Goal: Contribute content: Contribute content

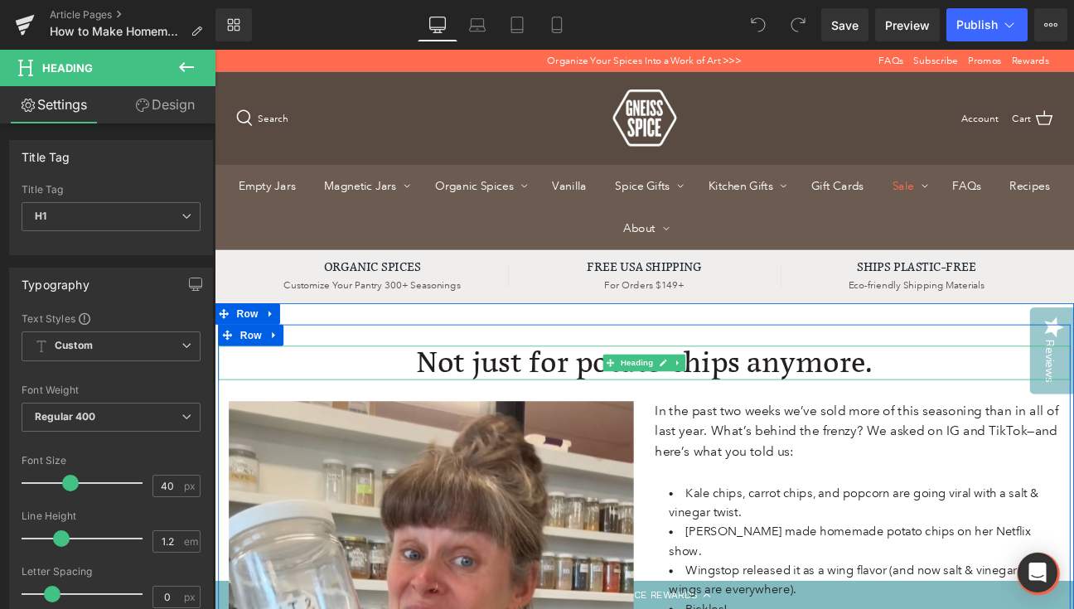
click at [501, 410] on h1 "Not just for potato chips anymore." at bounding box center [716, 415] width 995 height 40
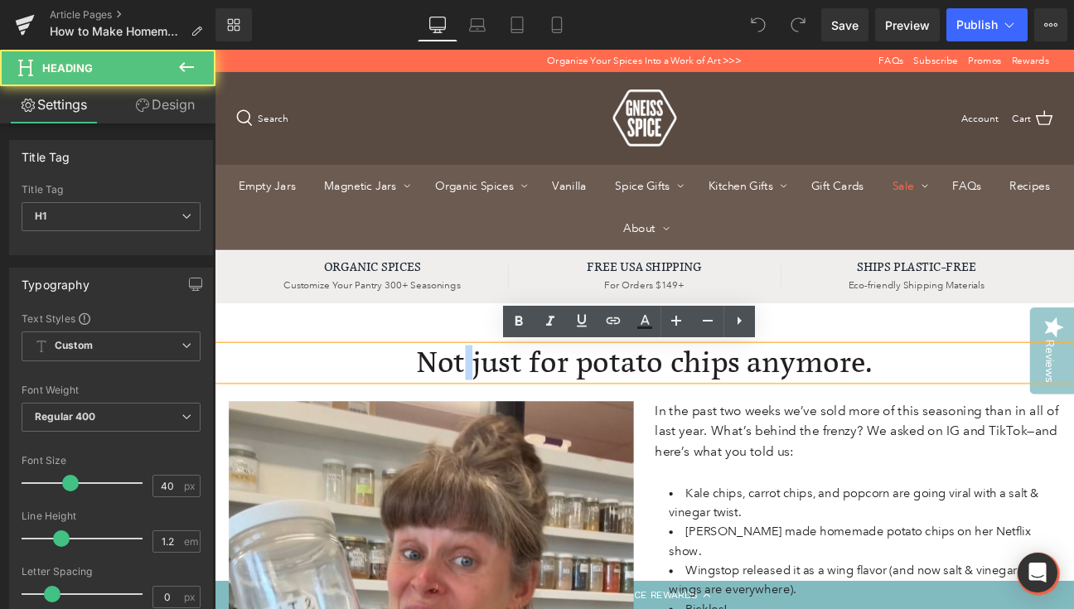
click at [501, 410] on h1 "Not just for potato chips anymore." at bounding box center [716, 415] width 995 height 40
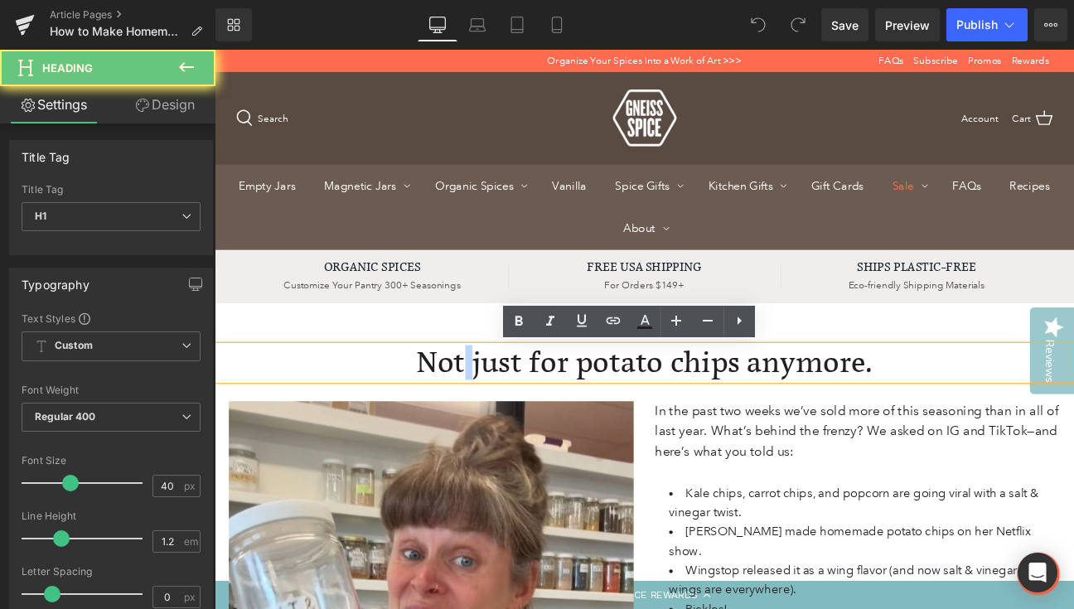
click at [501, 410] on h1 "Not just for potato chips anymore." at bounding box center [716, 415] width 995 height 40
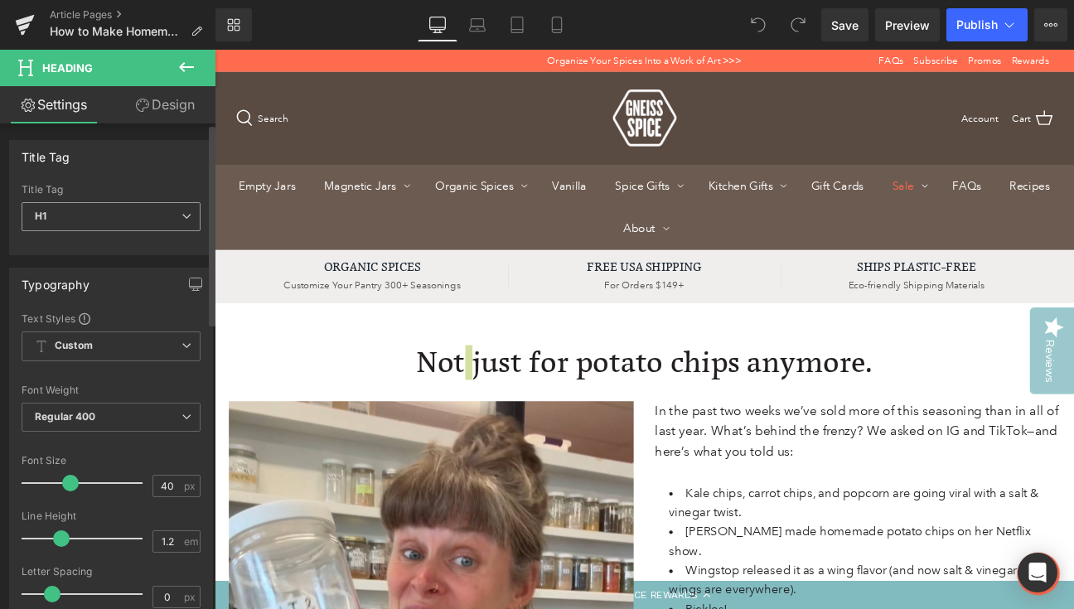
click at [156, 221] on span "H1" at bounding box center [111, 216] width 179 height 29
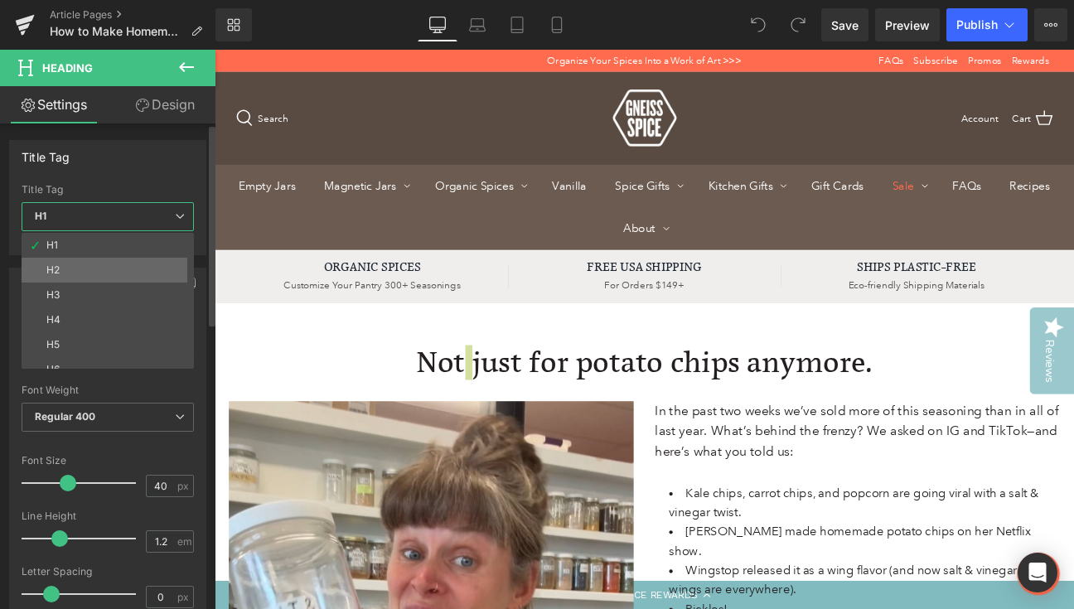
click at [143, 265] on li "H2" at bounding box center [112, 270] width 180 height 25
type input "32"
type input "100"
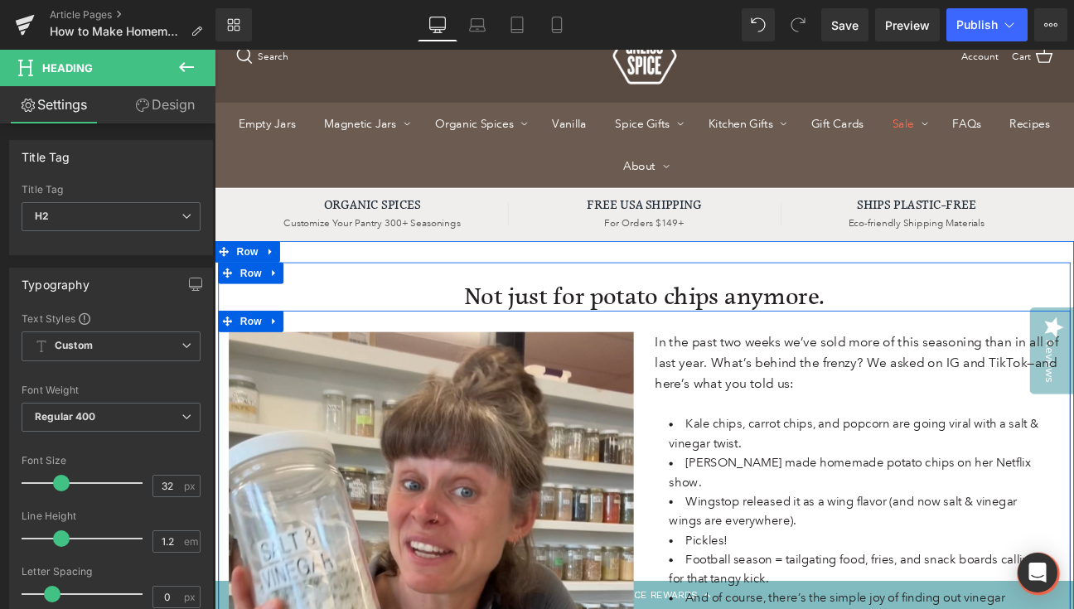
scroll to position [75, 0]
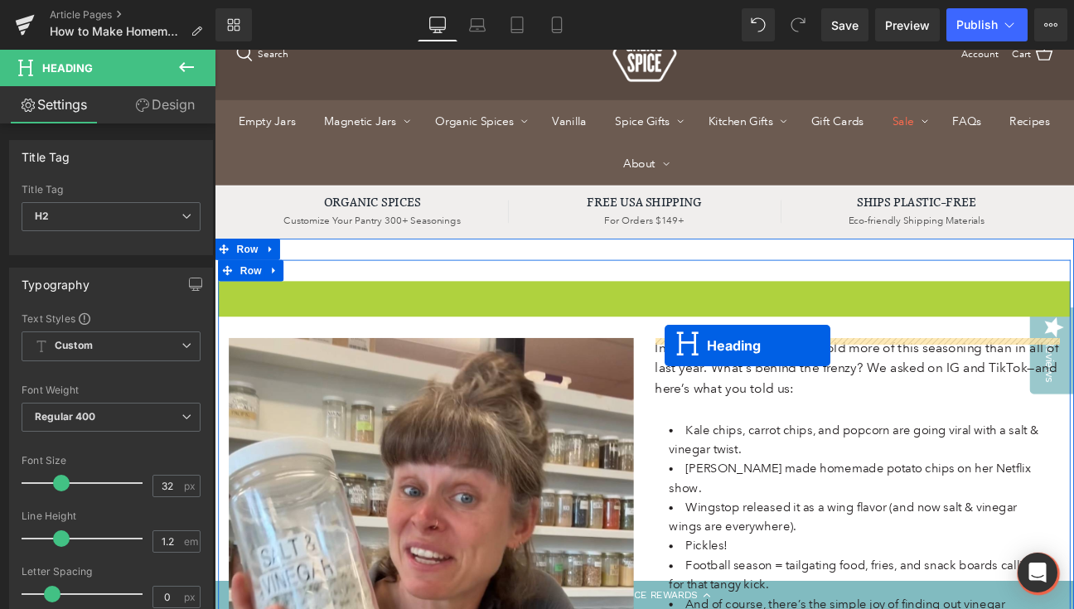
drag, startPoint x: 674, startPoint y: 337, endPoint x: 740, endPoint y: 395, distance: 88.1
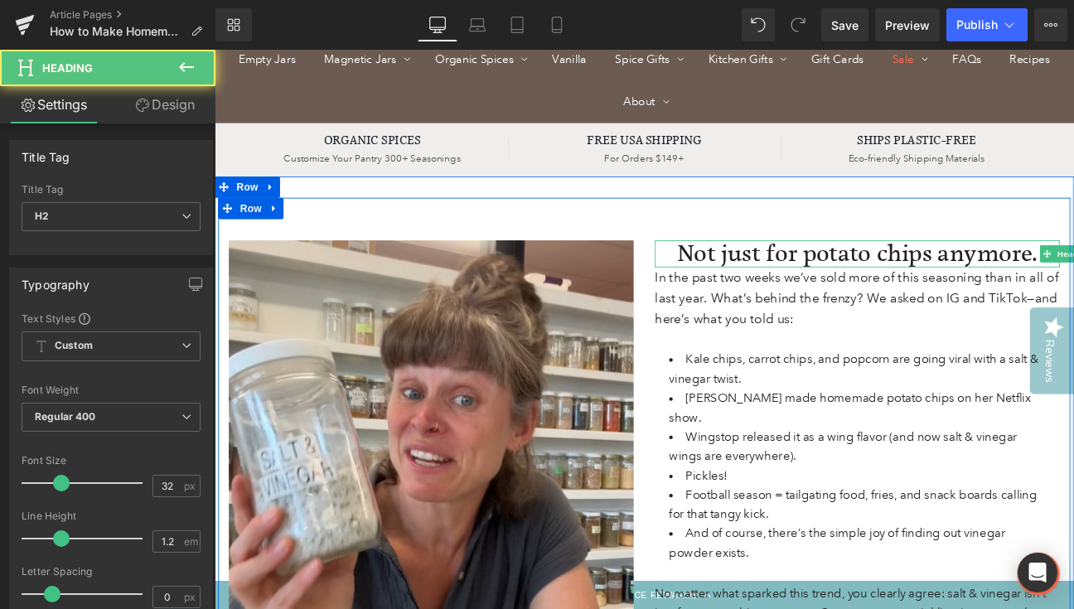
scroll to position [149, 0]
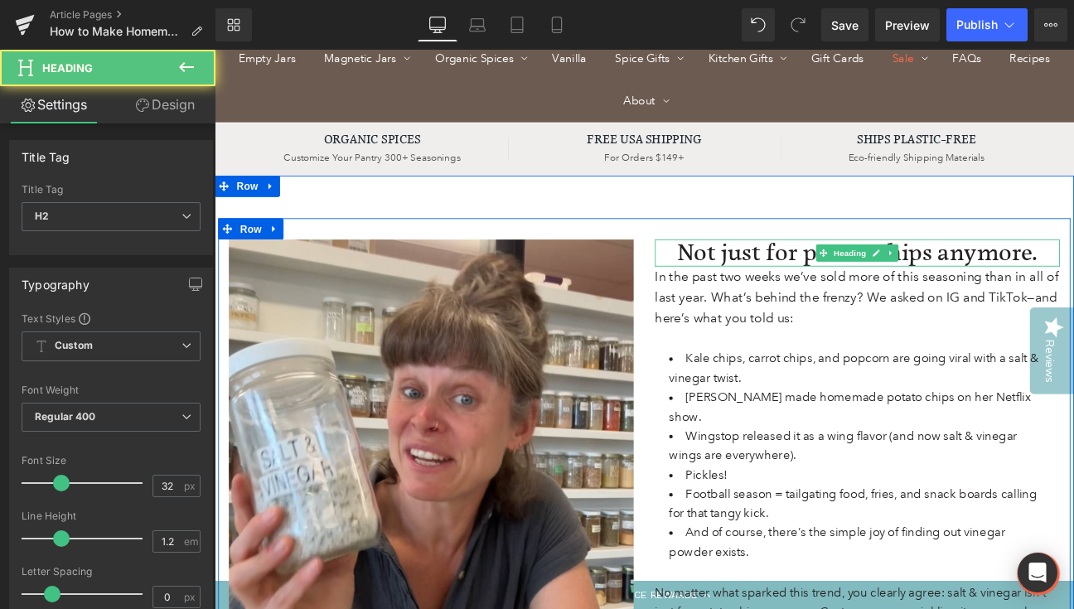
click at [756, 292] on h2 "Not just for potato chips anymore." at bounding box center [965, 286] width 472 height 31
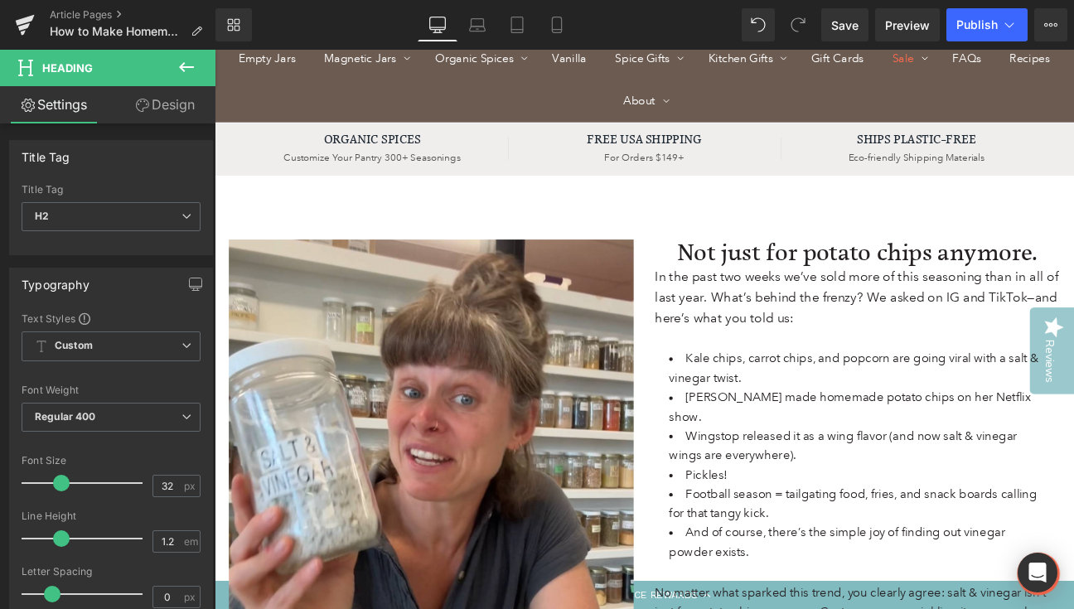
click at [150, 114] on link "Design" at bounding box center [165, 104] width 108 height 37
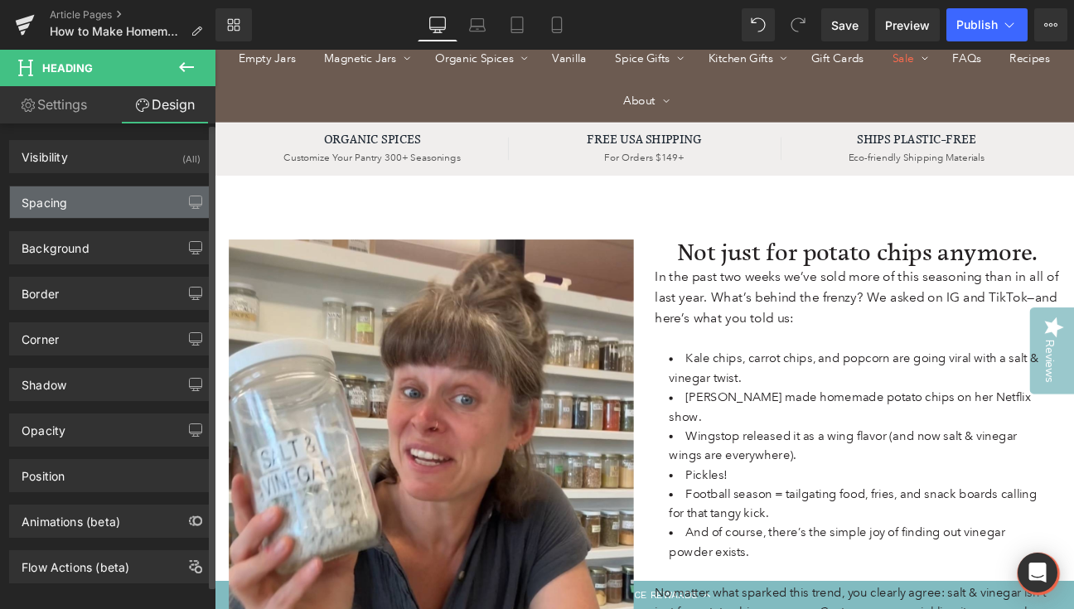
click at [91, 204] on div "Spacing" at bounding box center [111, 201] width 202 height 31
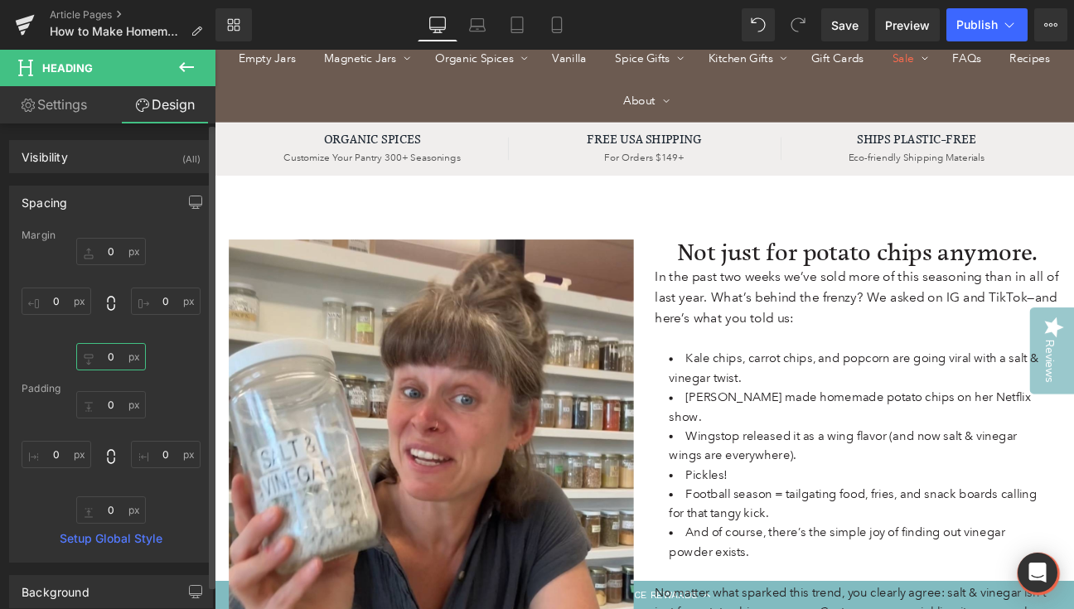
click at [99, 358] on input "0" at bounding box center [111, 356] width 70 height 27
type input "20"
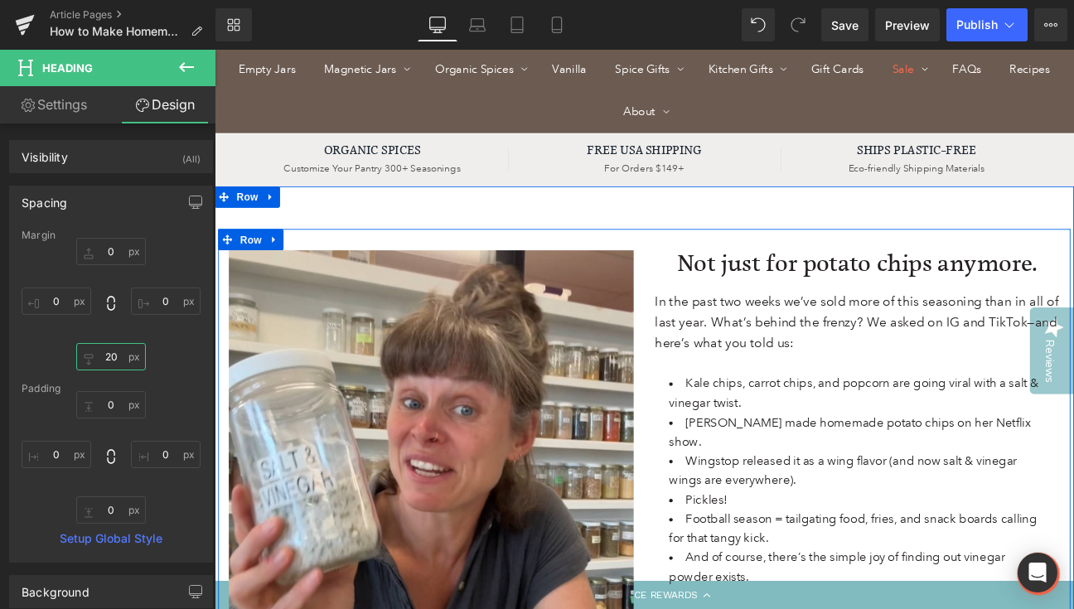
scroll to position [86, 0]
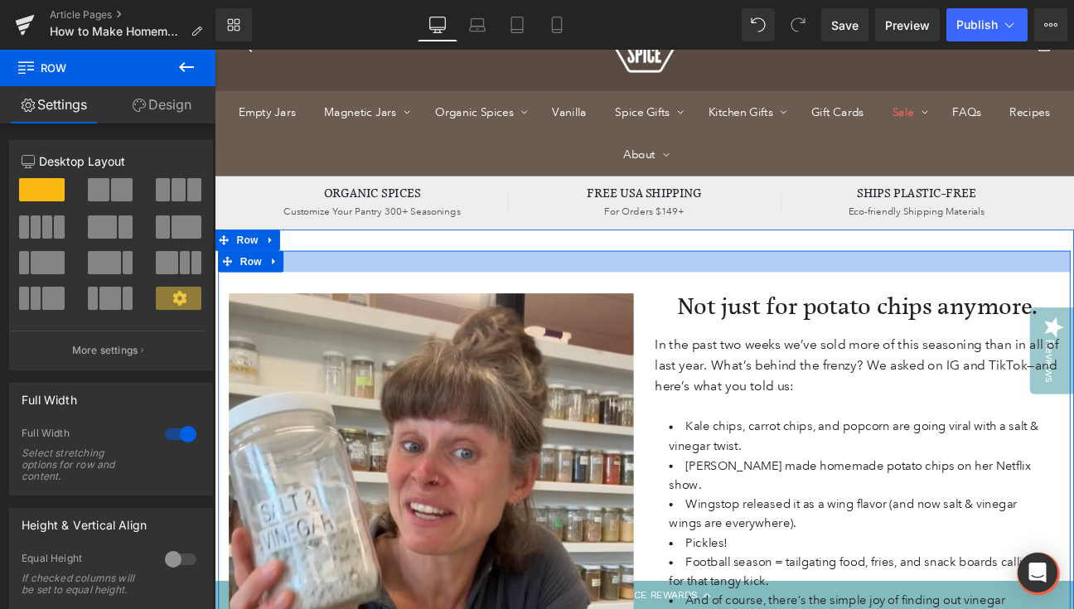
click at [586, 294] on div at bounding box center [716, 296] width 995 height 25
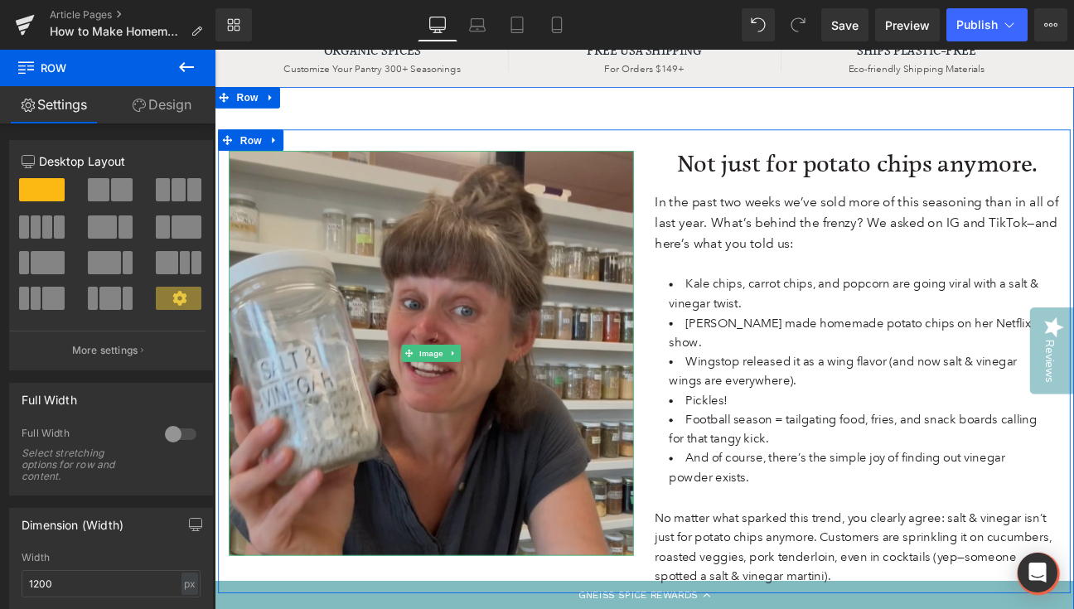
scroll to position [244, 0]
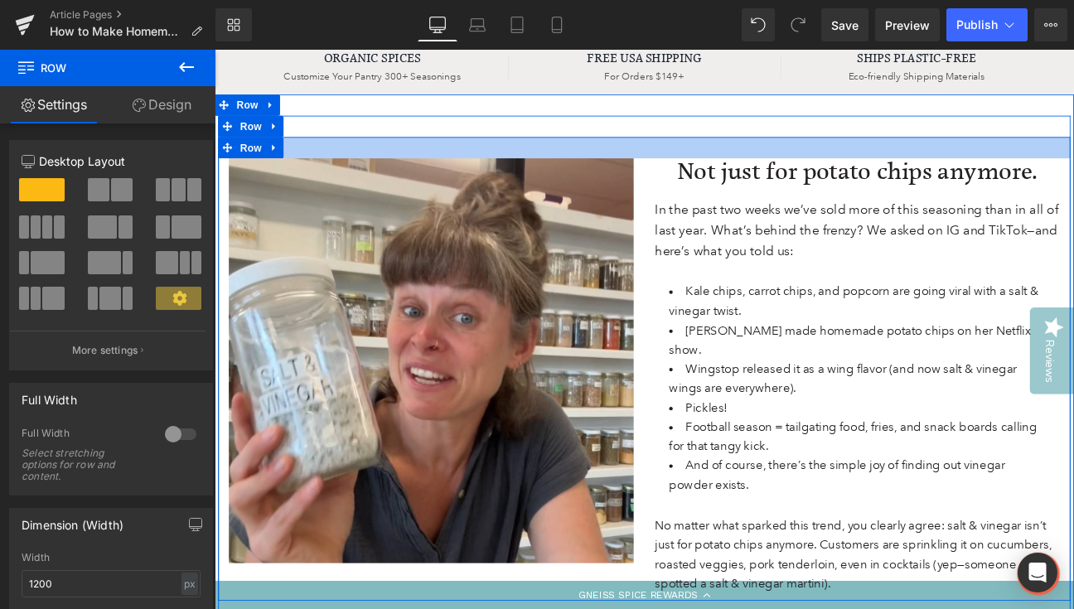
click at [346, 166] on div at bounding box center [716, 164] width 995 height 25
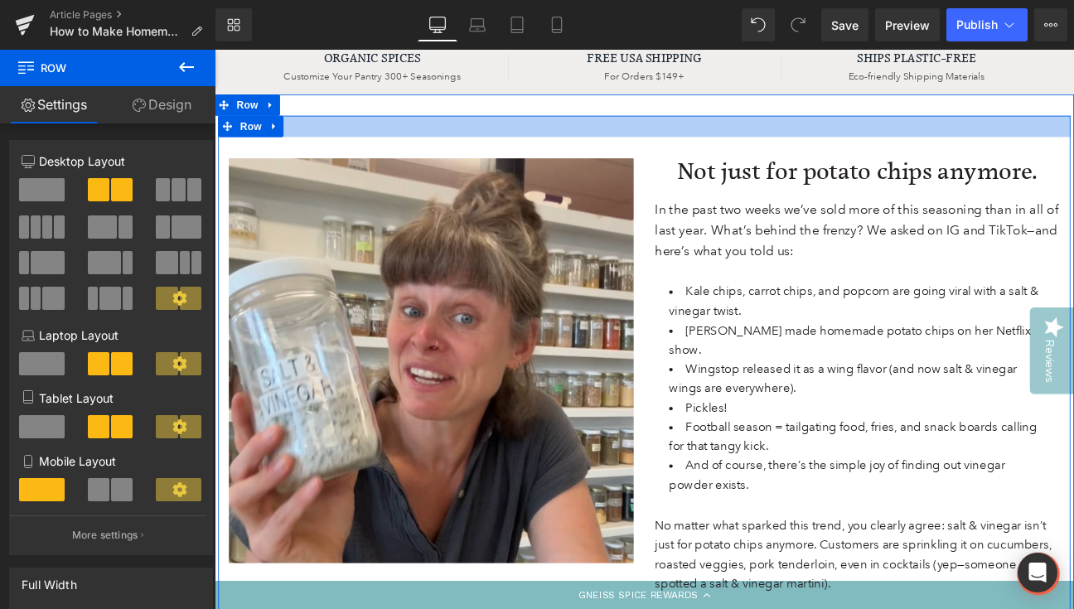
click at [349, 141] on div at bounding box center [716, 139] width 995 height 25
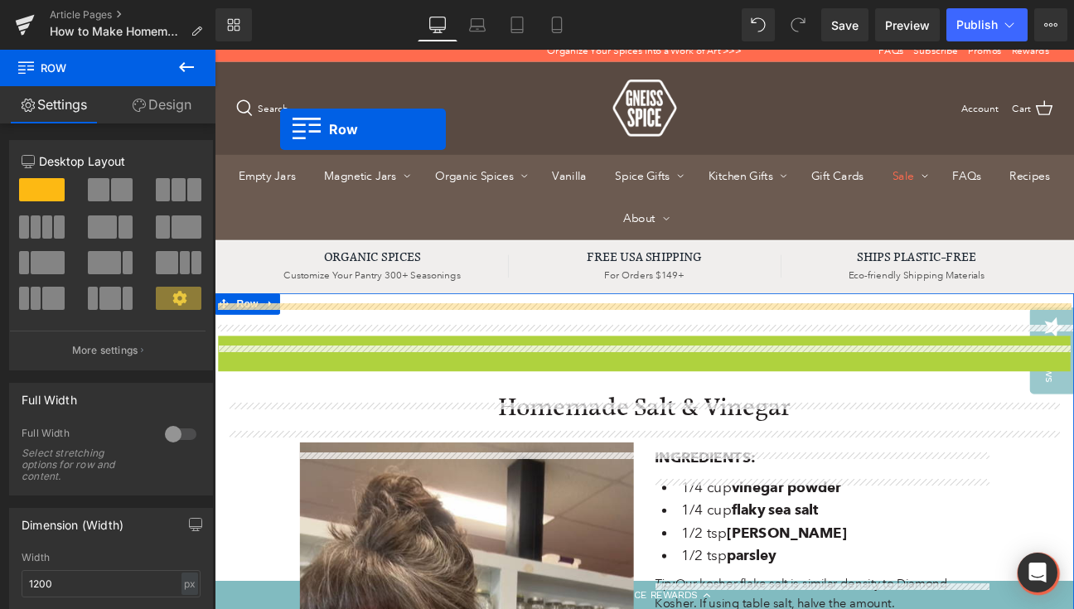
scroll to position [0, 0]
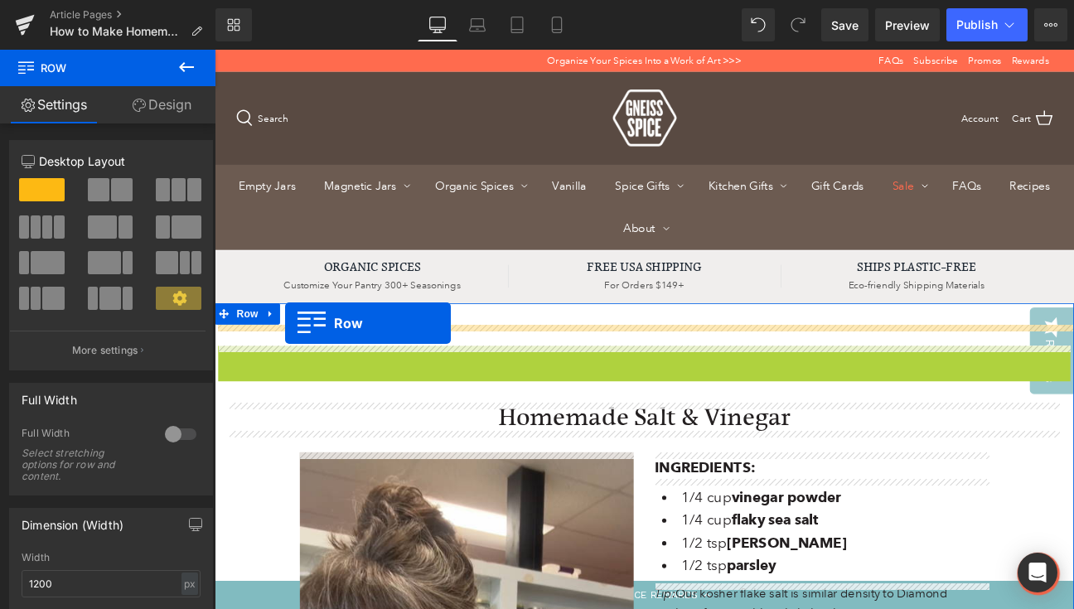
drag, startPoint x: 224, startPoint y: 163, endPoint x: 297, endPoint y: 369, distance: 218.1
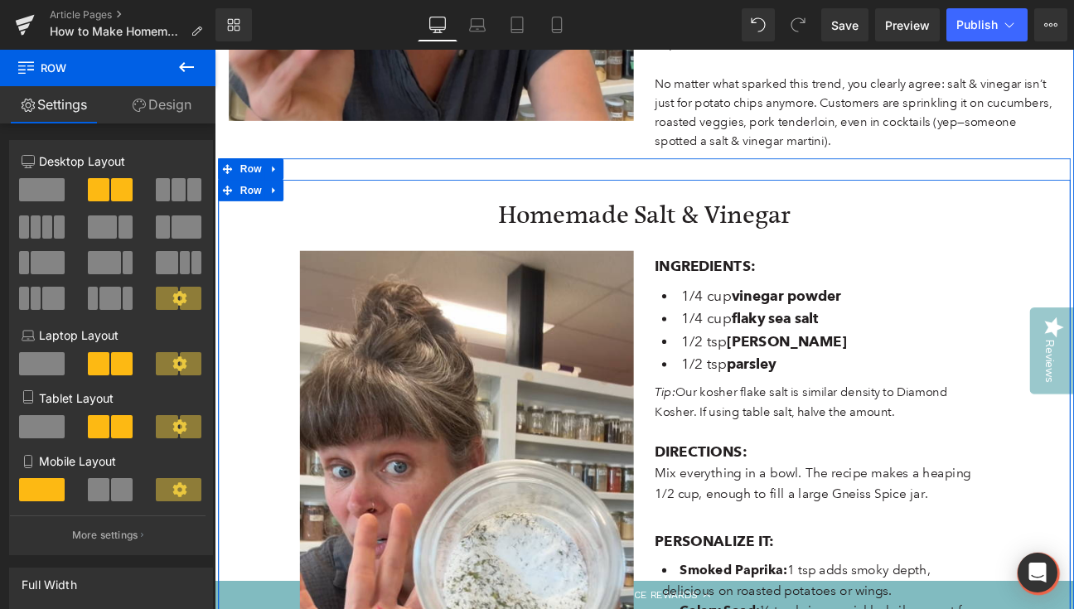
scroll to position [702, 0]
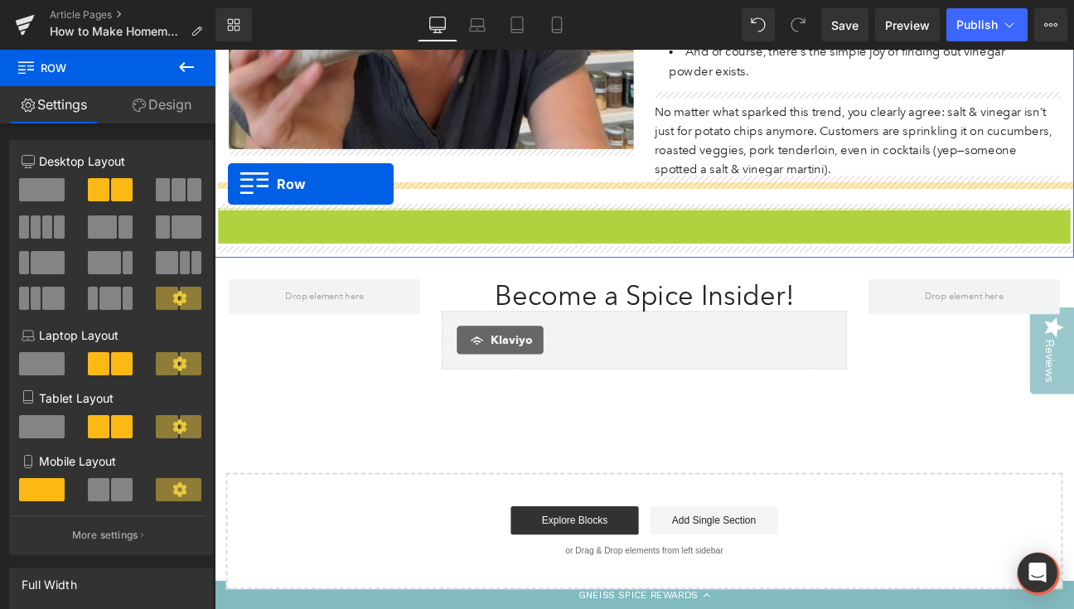
drag, startPoint x: 225, startPoint y: 246, endPoint x: 230, endPoint y: 206, distance: 40.1
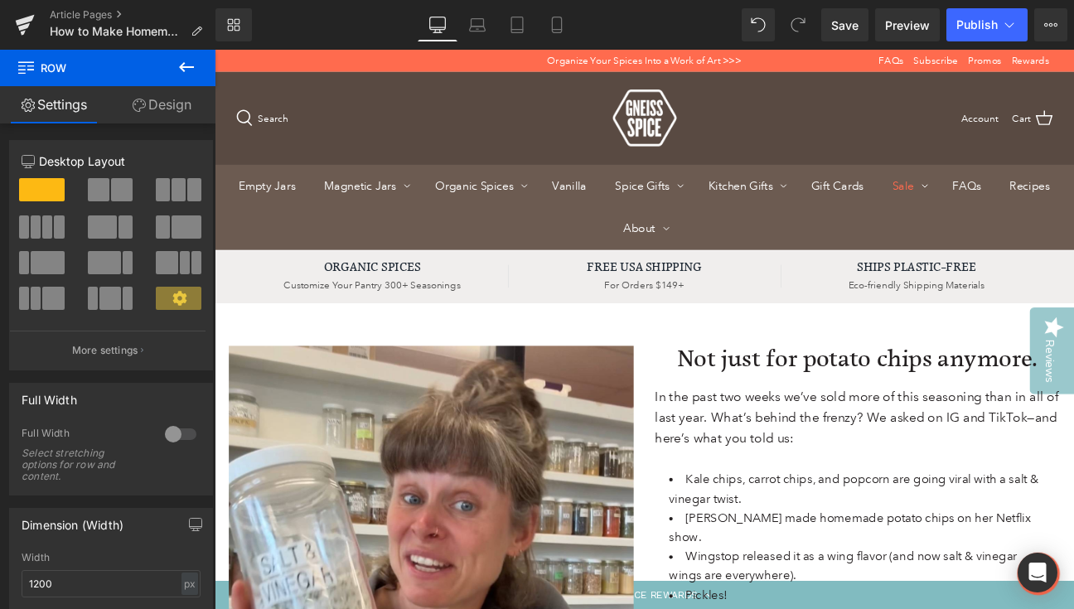
scroll to position [0, 0]
click at [842, 27] on span "Save" at bounding box center [844, 25] width 27 height 17
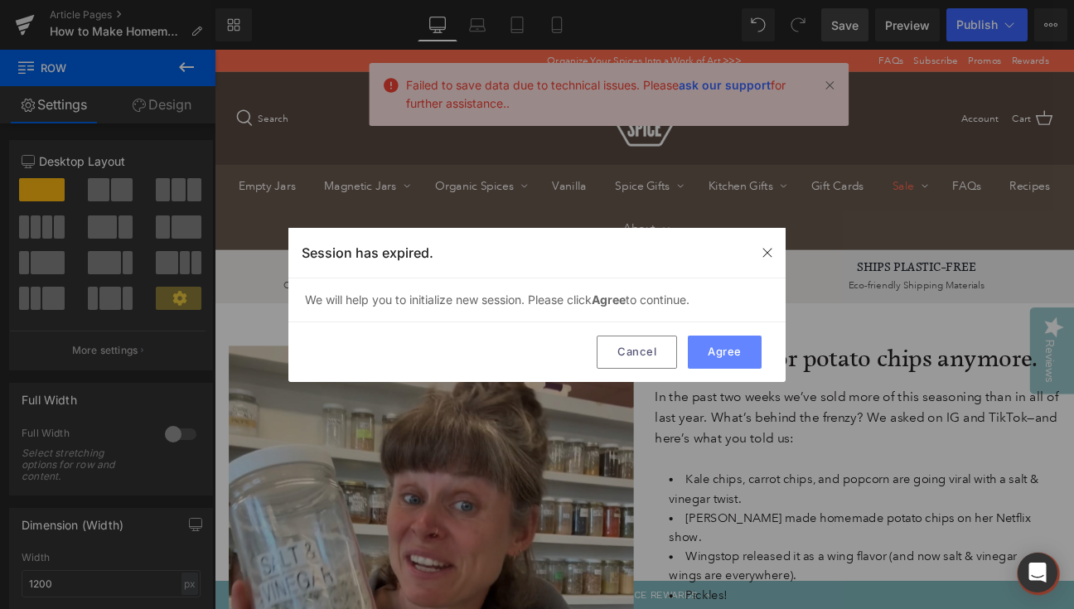
click at [738, 354] on button "Agree" at bounding box center [725, 352] width 74 height 33
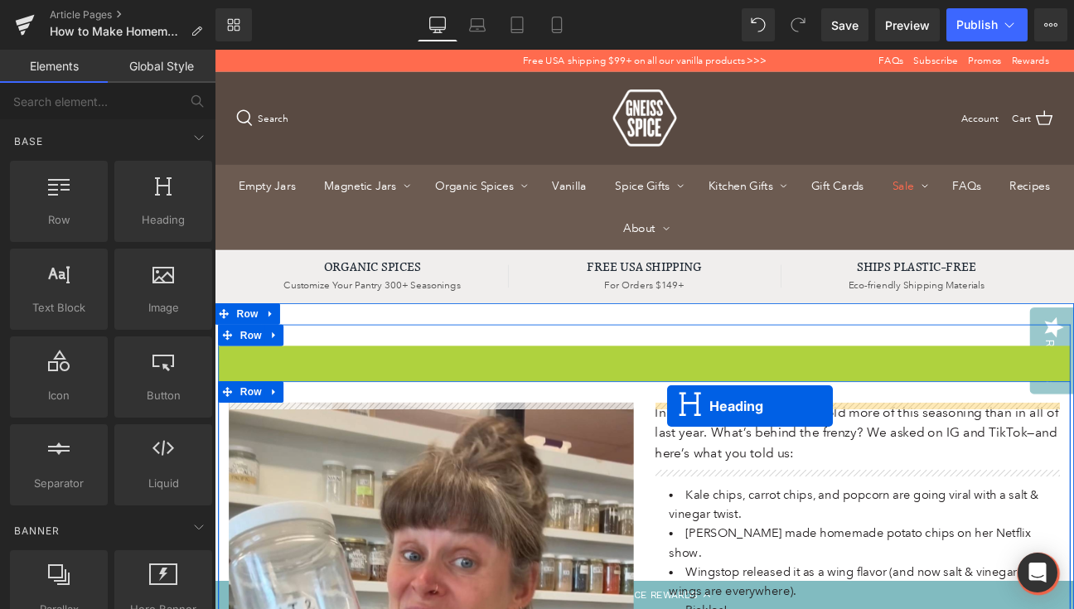
drag, startPoint x: 675, startPoint y: 416, endPoint x: 743, endPoint y: 466, distance: 84.2
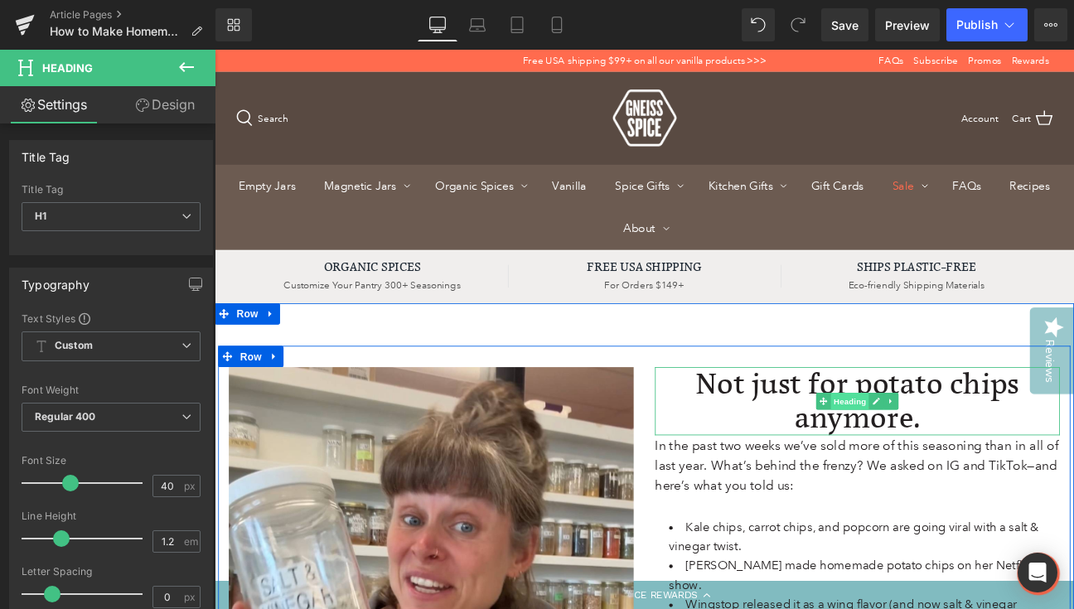
click at [947, 462] on span "Heading" at bounding box center [956, 460] width 45 height 20
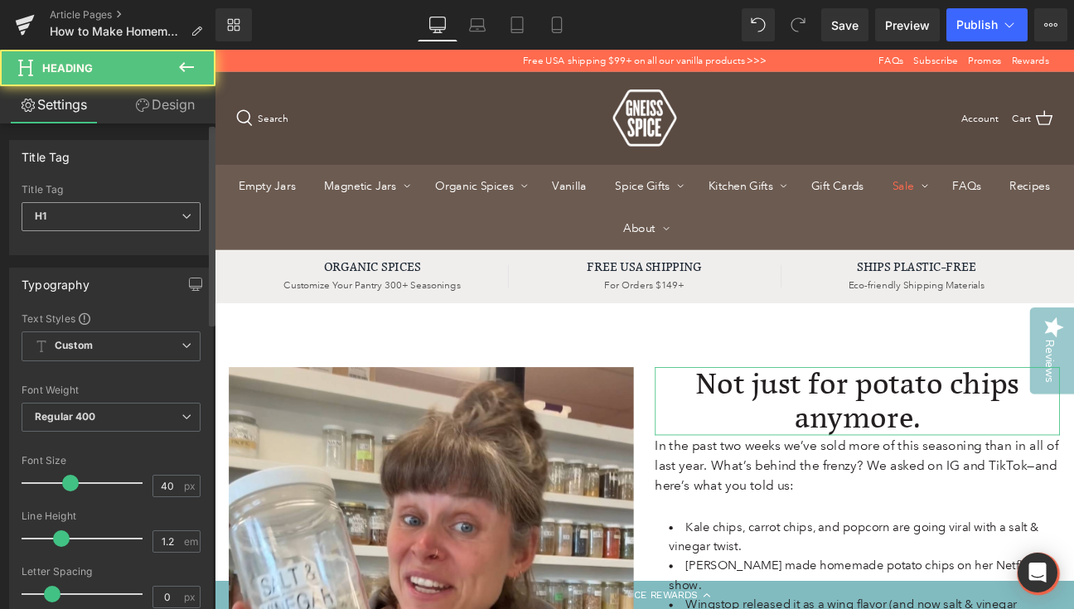
click at [151, 222] on span "H1" at bounding box center [111, 216] width 179 height 29
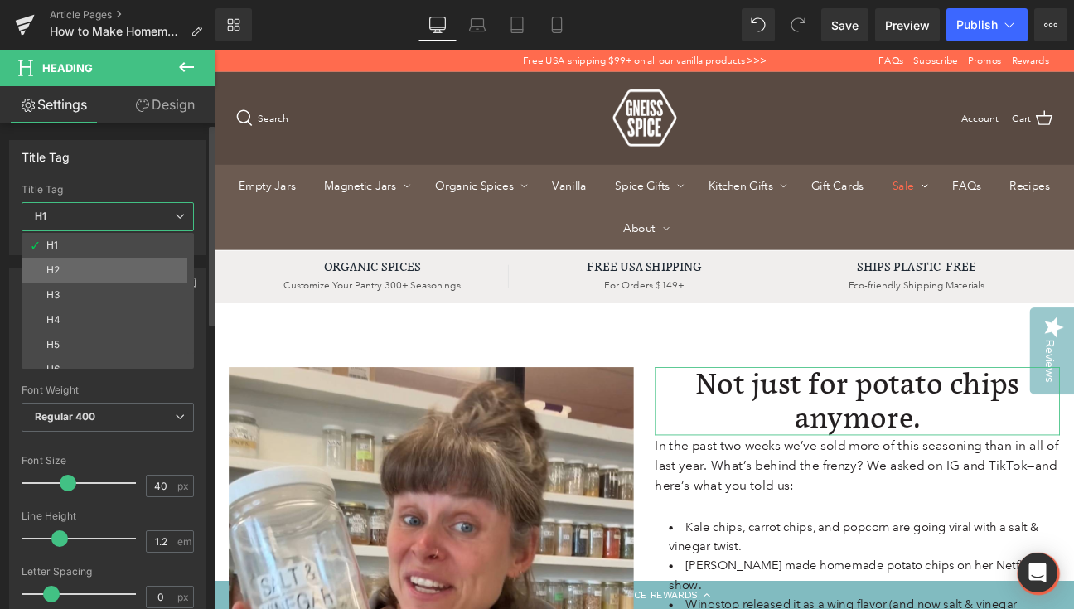
click at [133, 260] on li "H2" at bounding box center [112, 270] width 180 height 25
type input "32"
type input "100"
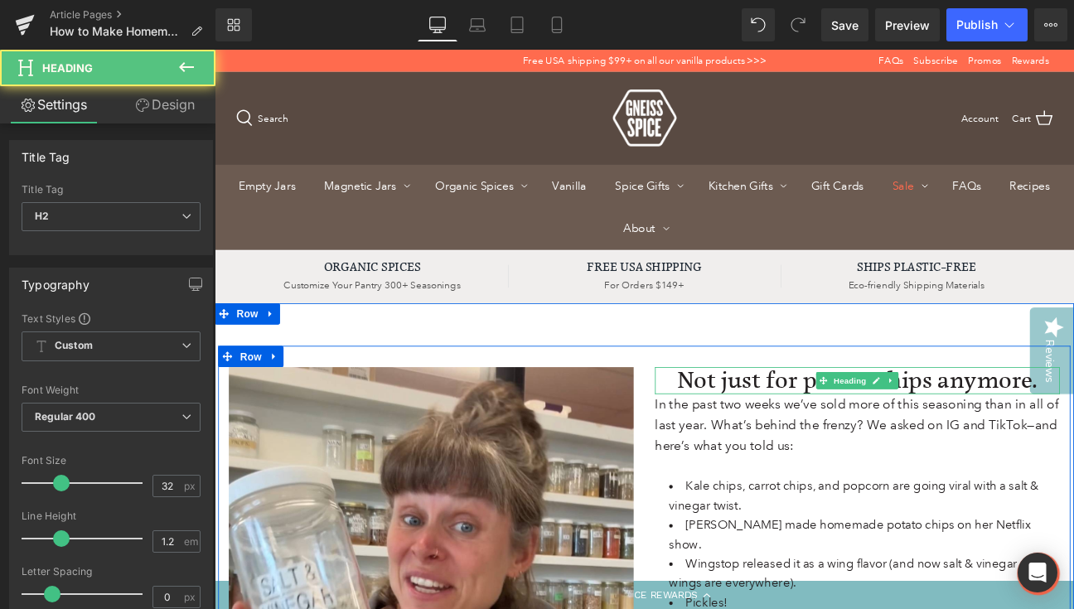
click at [836, 430] on h2 "Not just for potato chips anymore." at bounding box center [965, 435] width 472 height 31
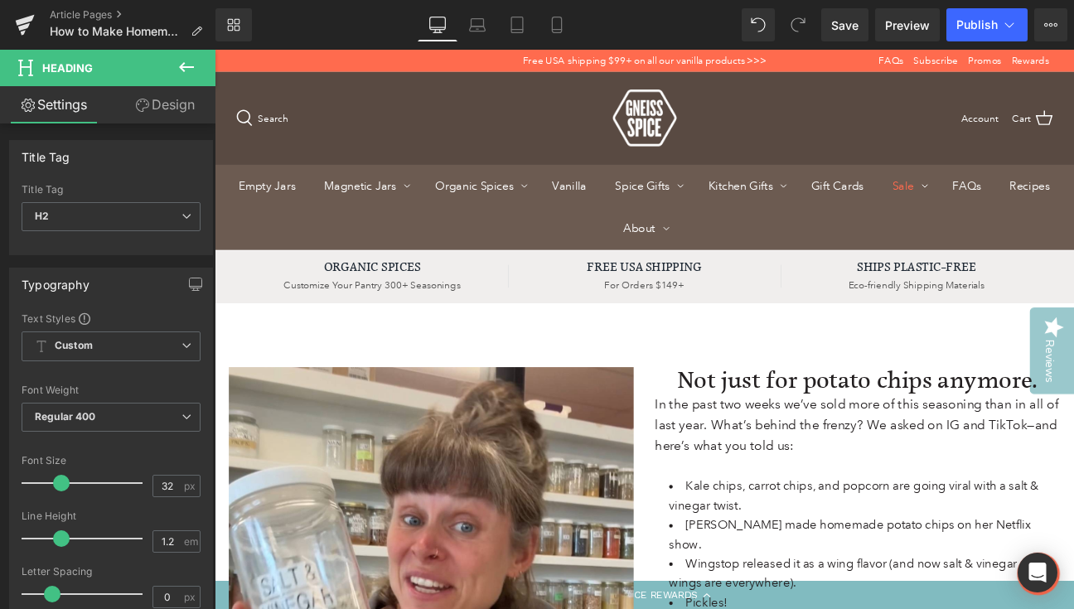
click at [175, 94] on link "Design" at bounding box center [165, 104] width 108 height 37
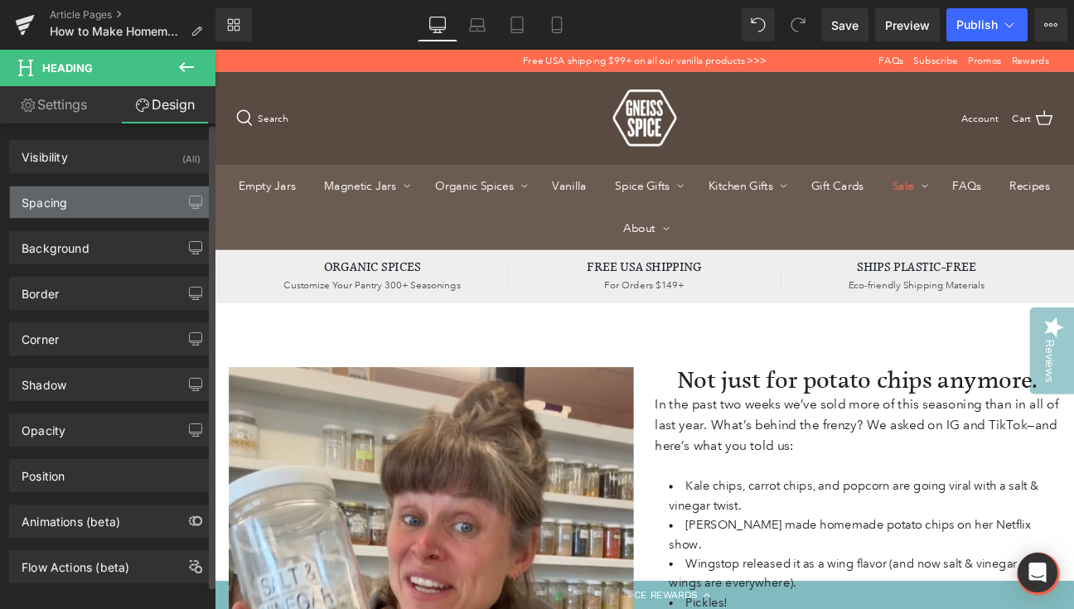
click at [92, 196] on div "Spacing" at bounding box center [111, 201] width 202 height 31
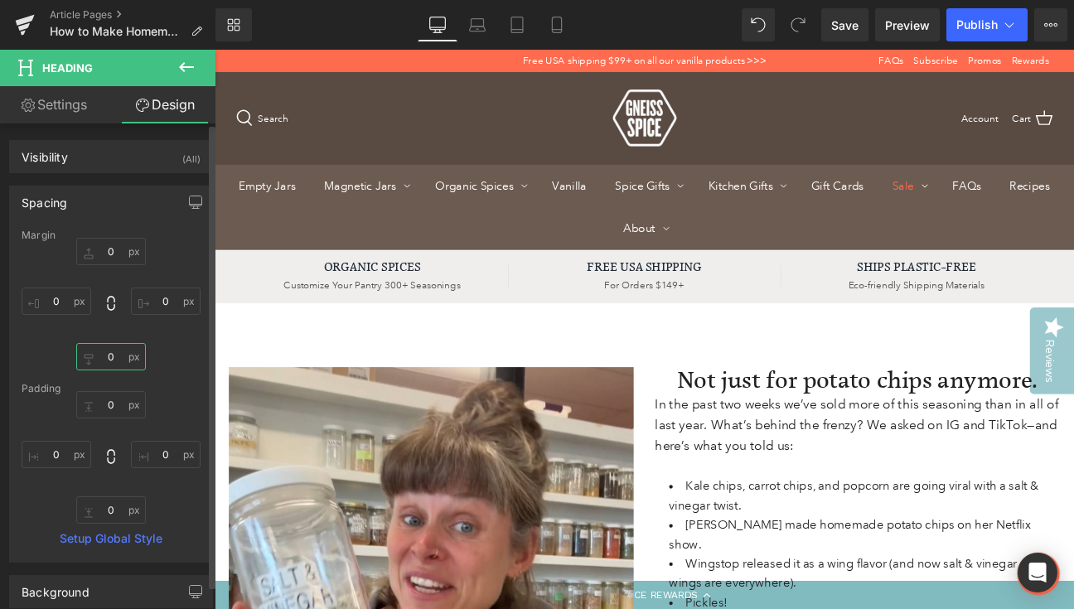
click at [101, 353] on input "0" at bounding box center [111, 356] width 70 height 27
type input "20"
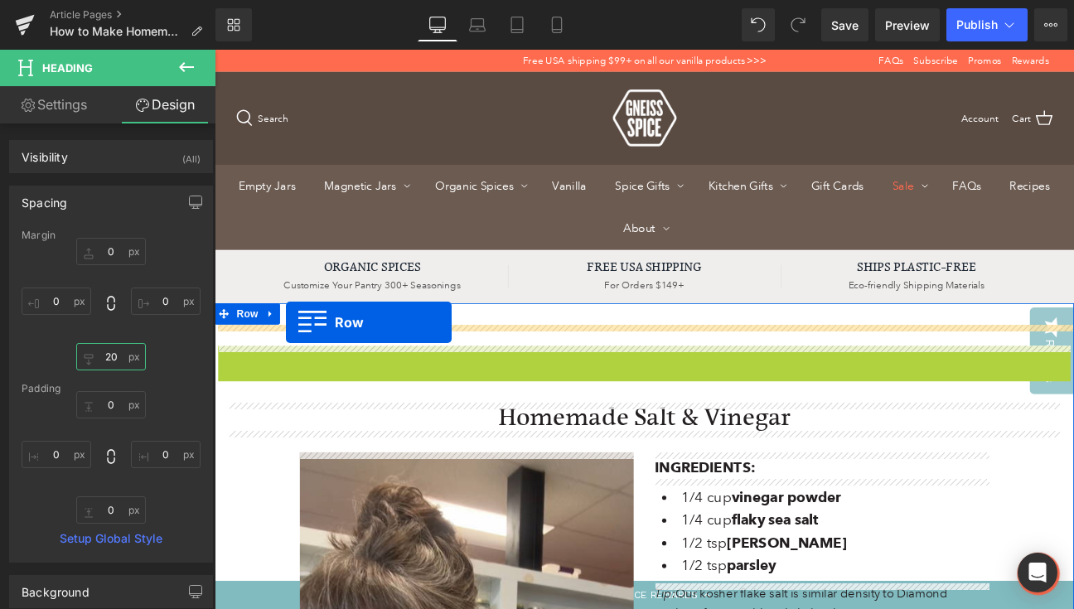
drag, startPoint x: 222, startPoint y: 409, endPoint x: 298, endPoint y: 368, distance: 85.7
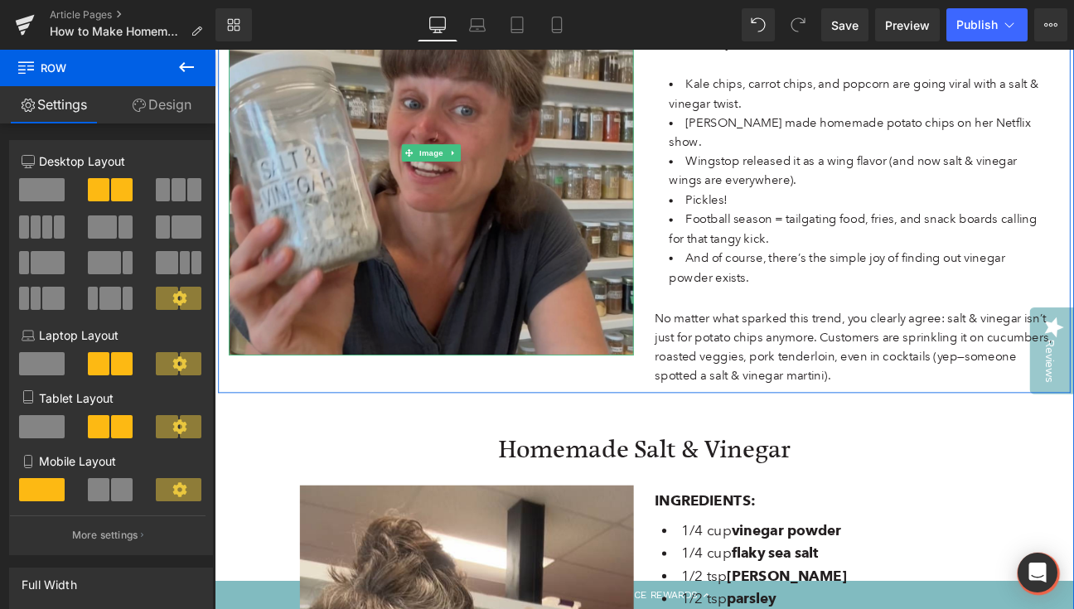
scroll to position [540, 0]
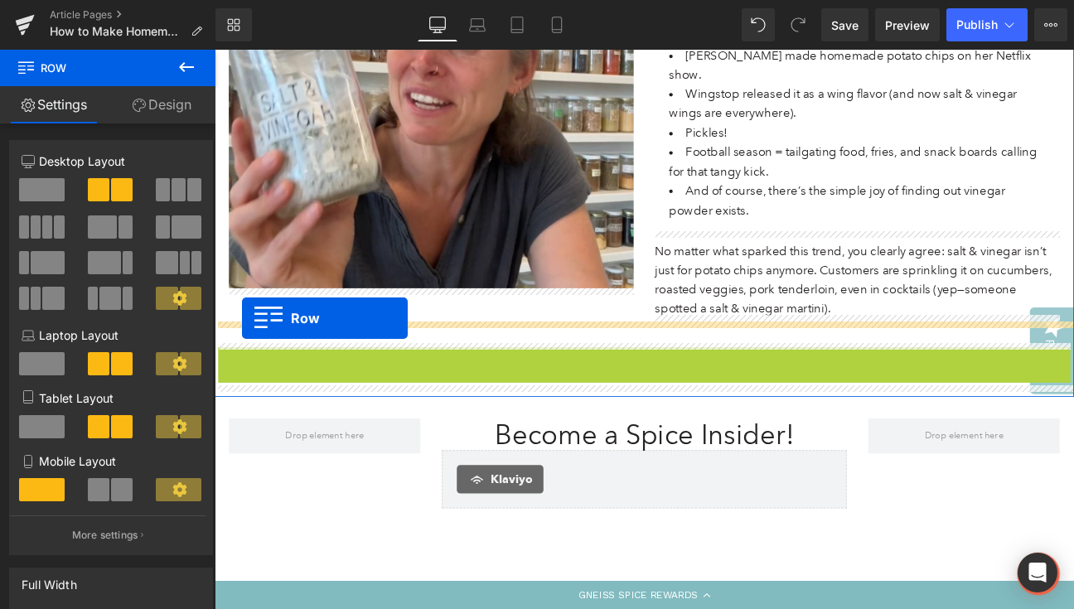
drag, startPoint x: 227, startPoint y: 403, endPoint x: 247, endPoint y: 363, distance: 44.5
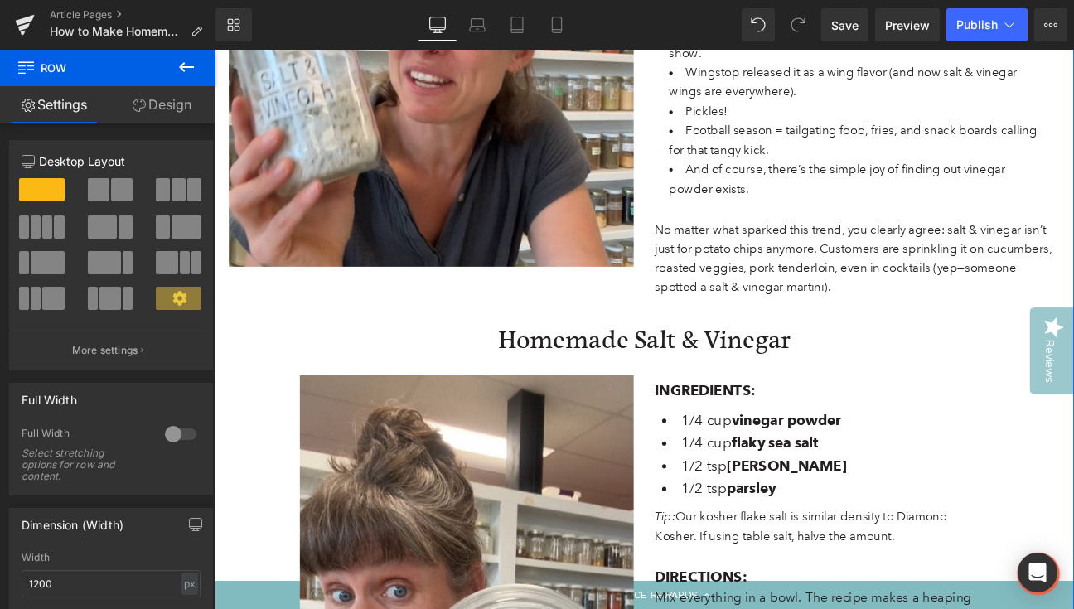
scroll to position [559, 0]
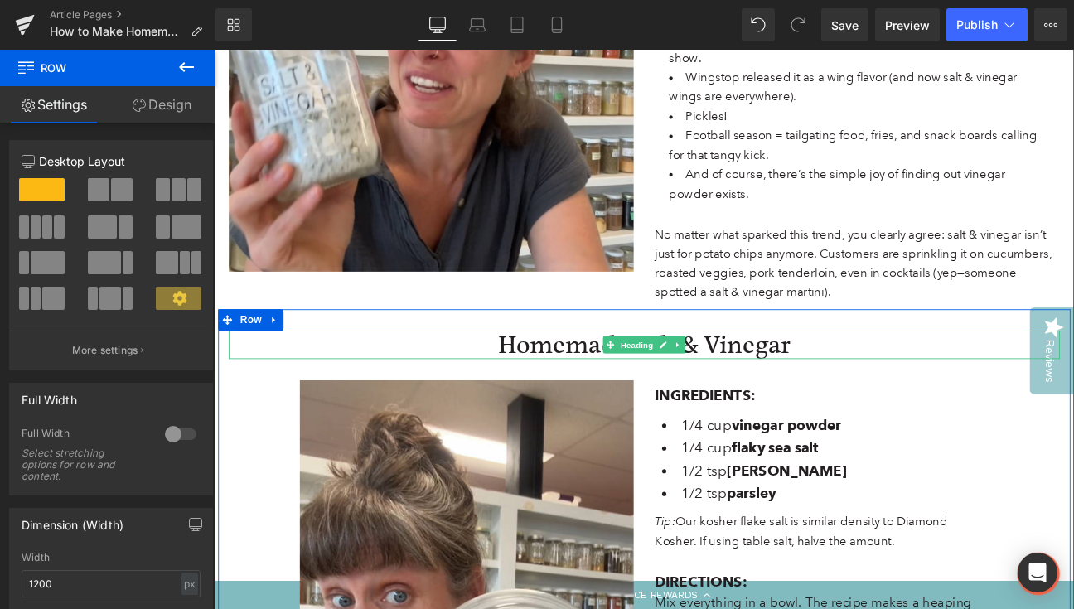
click at [609, 390] on h2 "Homemade Salt & Vinegar" at bounding box center [716, 394] width 970 height 34
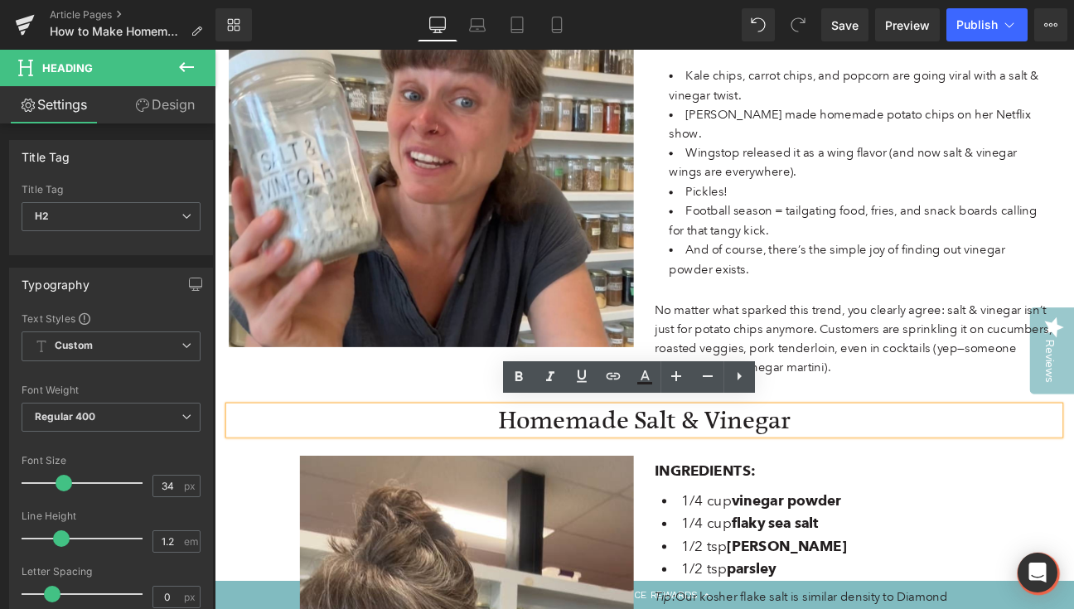
scroll to position [472, 0]
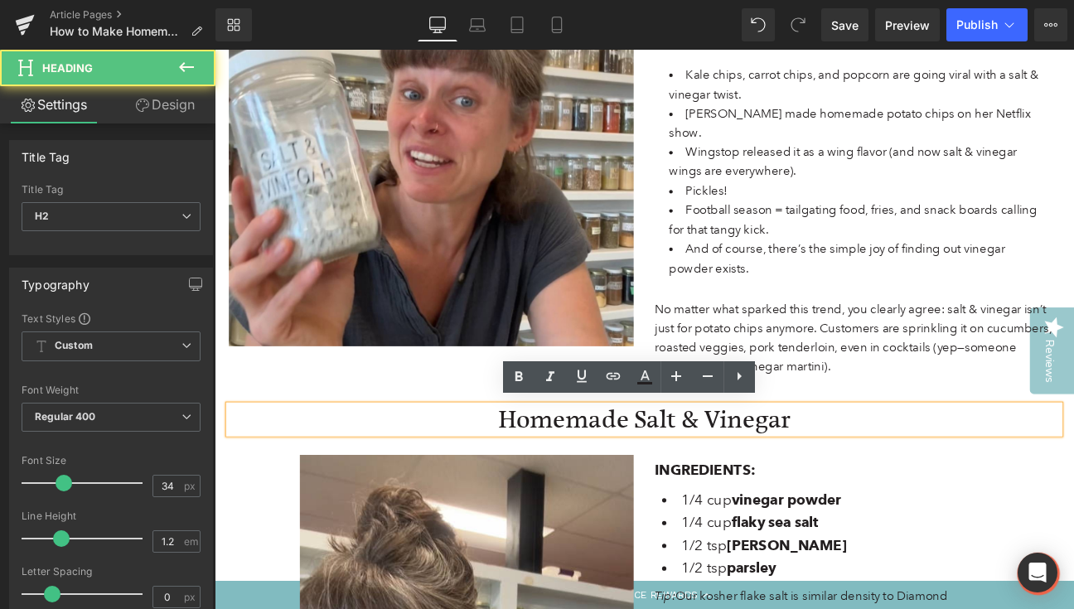
click at [602, 479] on h2 "Homemade Salt & Vinegar" at bounding box center [716, 482] width 970 height 34
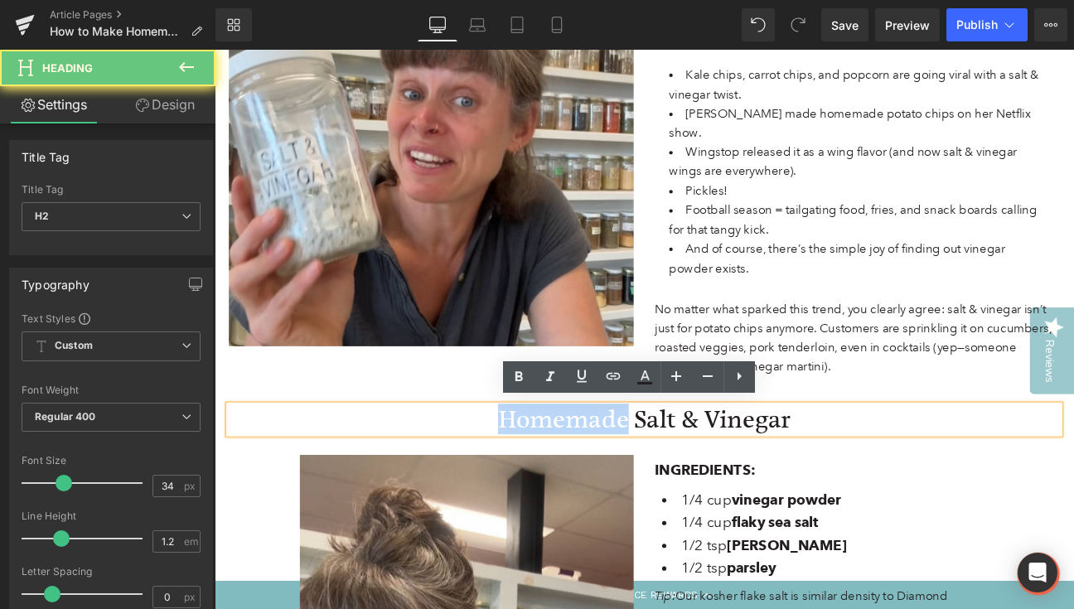
click at [602, 479] on h2 "Homemade Salt & Vinegar" at bounding box center [716, 482] width 970 height 34
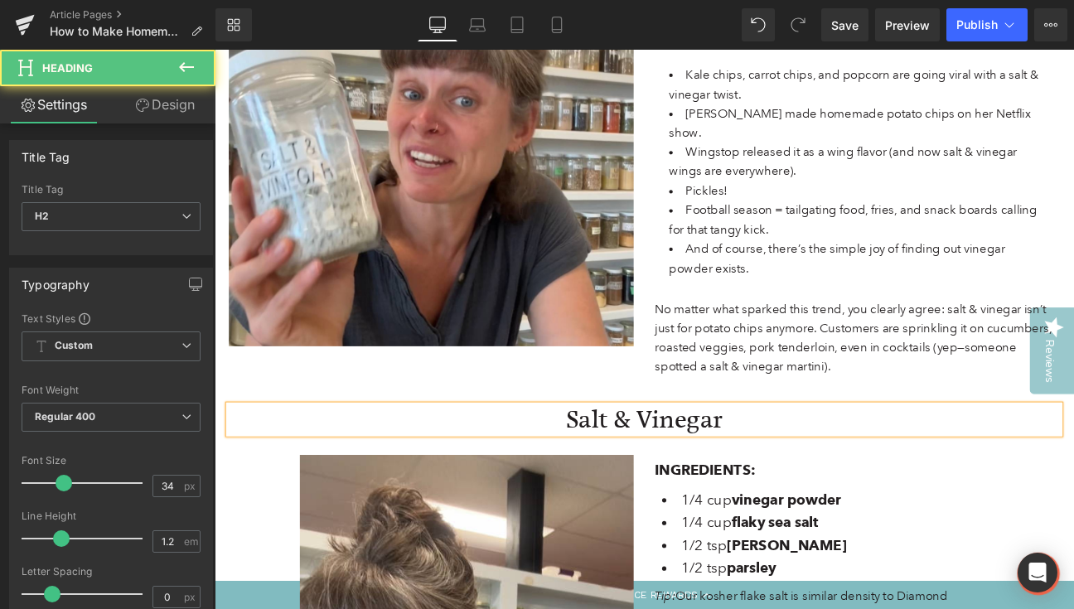
click at [818, 483] on h2 "Salt & Vinegar" at bounding box center [716, 482] width 970 height 34
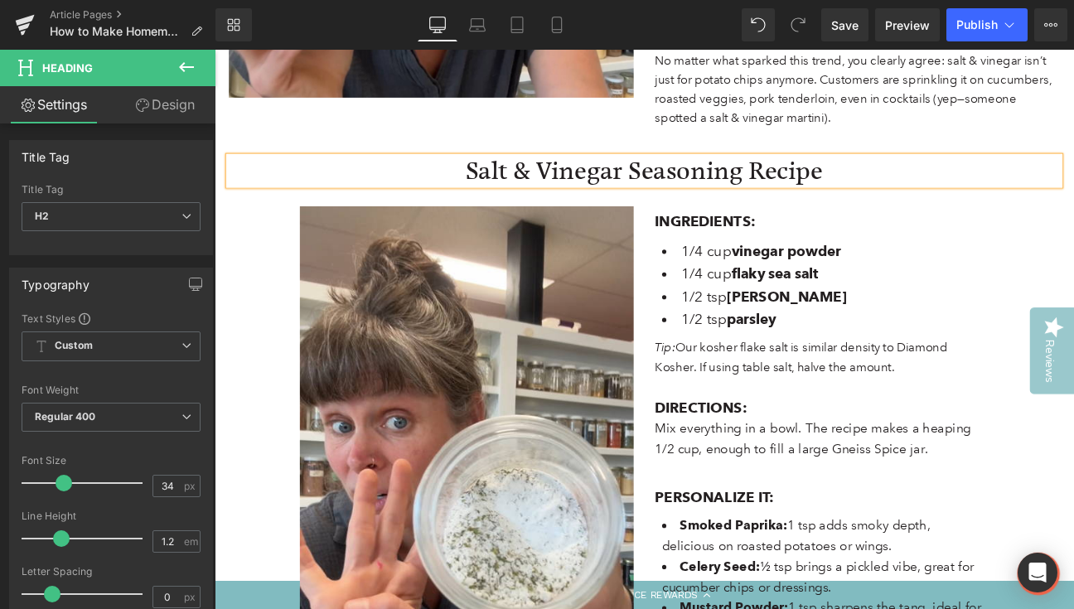
scroll to position [767, 0]
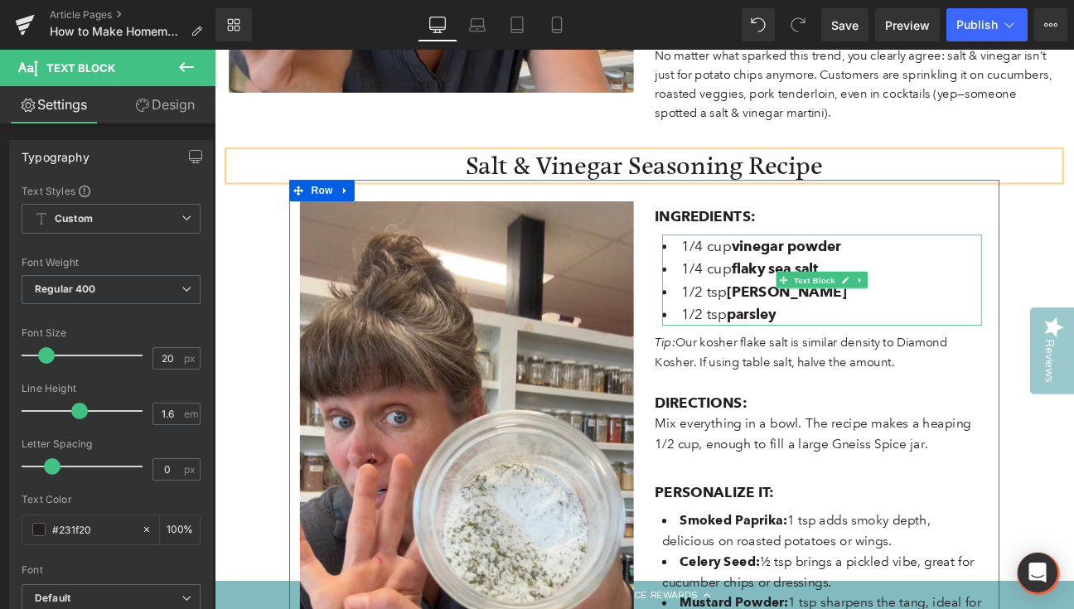
drag, startPoint x: 812, startPoint y: 272, endPoint x: 941, endPoint y: 268, distance: 128.5
click at [941, 268] on li "1/4 cup vinegar powder" at bounding box center [923, 279] width 373 height 27
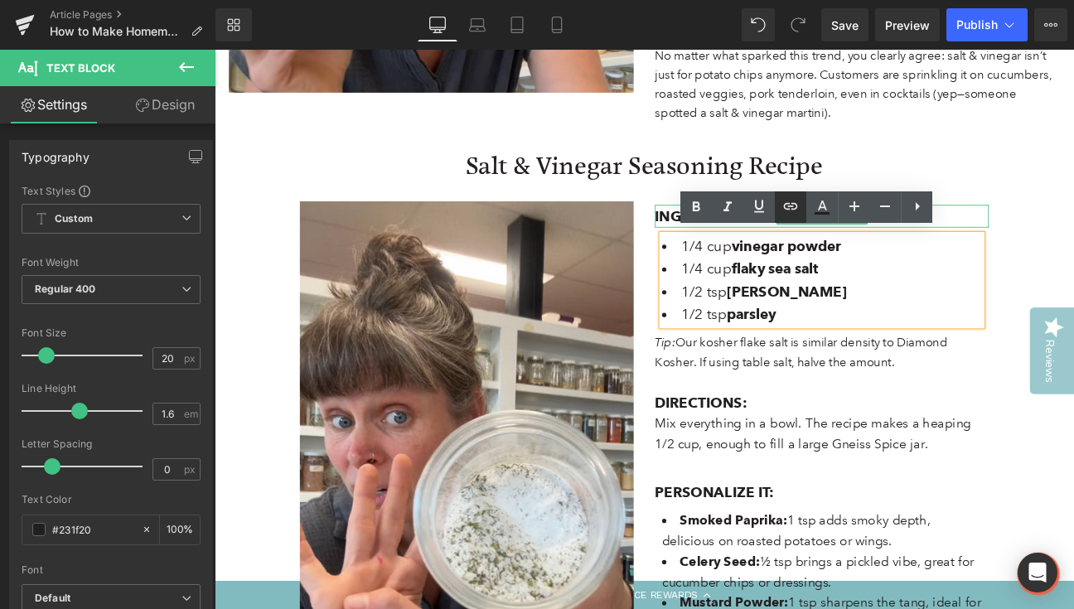
click at [792, 202] on icon at bounding box center [791, 206] width 20 height 20
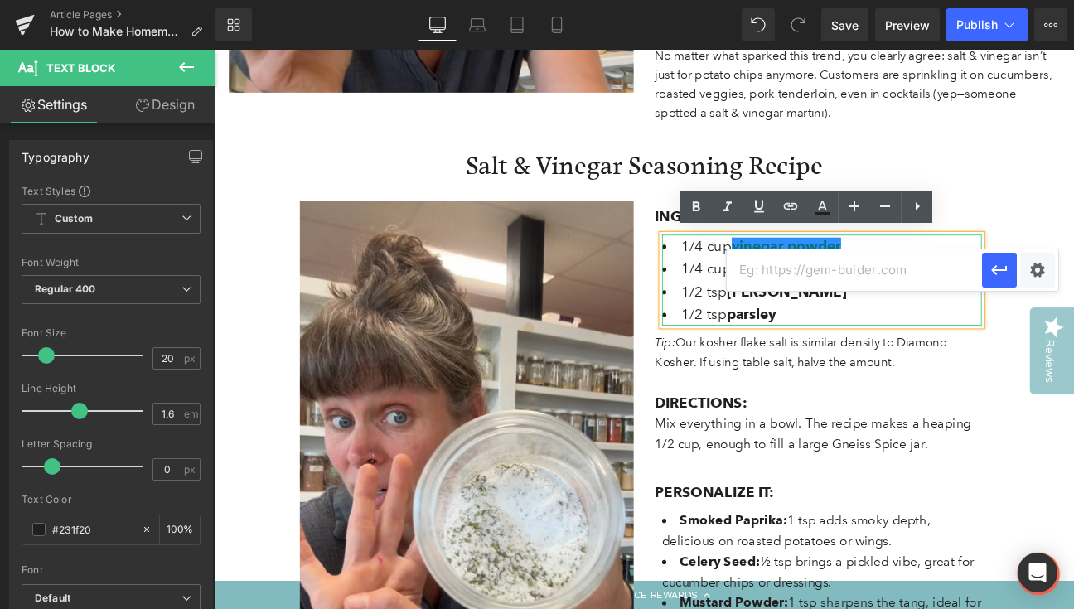
click at [816, 268] on input "text" at bounding box center [854, 269] width 255 height 41
paste input "https://gneissspice.com/products/vinegar-powder"
type input "https://gneissspice.com/products/vinegar-powder"
click at [992, 269] on icon "button" at bounding box center [1000, 270] width 20 height 20
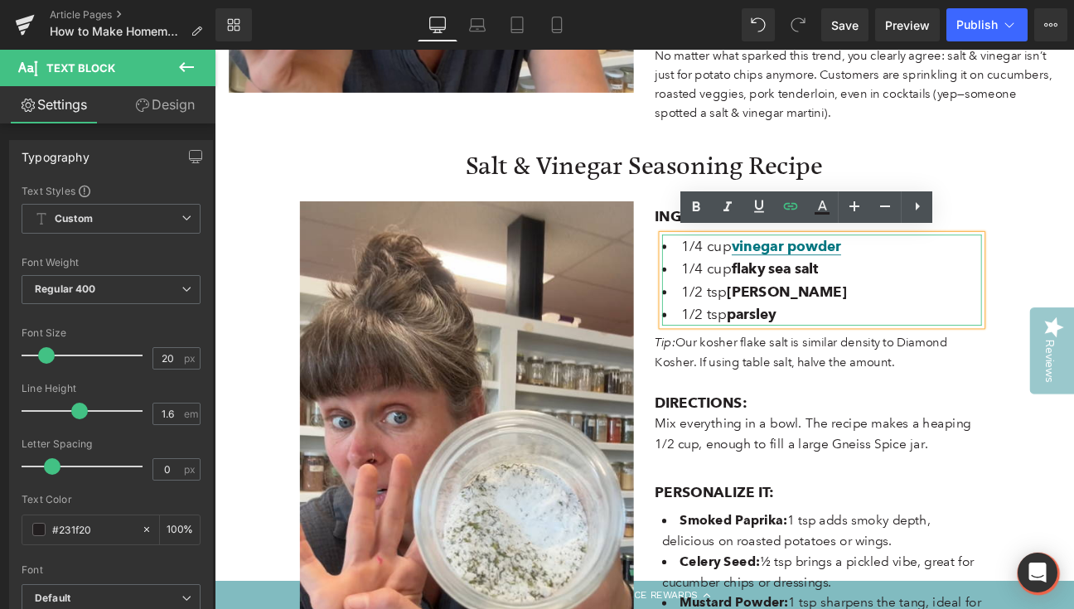
drag, startPoint x: 921, startPoint y: 303, endPoint x: 812, endPoint y: 299, distance: 108.6
click at [812, 299] on li "1/4 cup flaky sea salt" at bounding box center [923, 306] width 373 height 27
click at [788, 200] on icon at bounding box center [791, 206] width 20 height 20
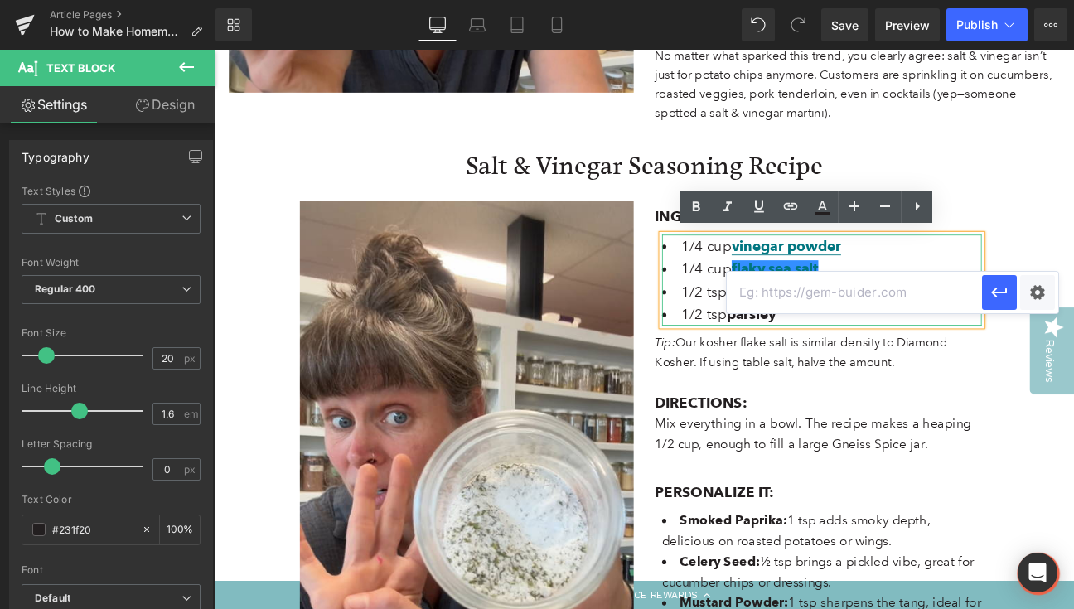
click at [816, 295] on input "text" at bounding box center [854, 292] width 255 height 41
paste input "https://gneissspice.com/products/kosher-sea-salt"
type input "https://gneissspice.com/products/kosher-sea-salt"
click at [995, 297] on icon "button" at bounding box center [999, 293] width 16 height 10
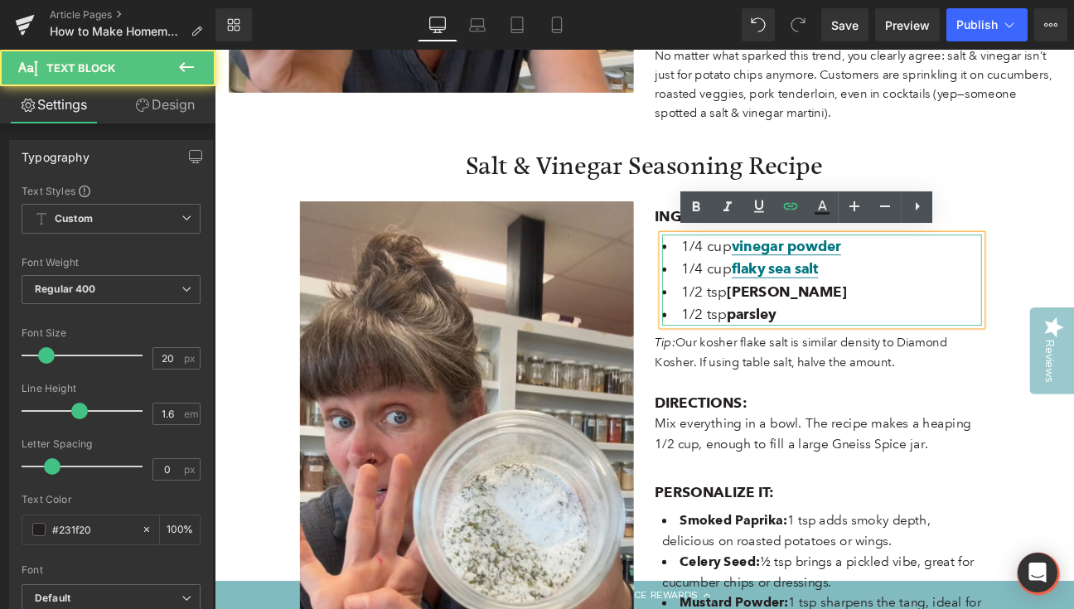
click at [819, 322] on strong "[PERSON_NAME]" at bounding box center [882, 332] width 140 height 20
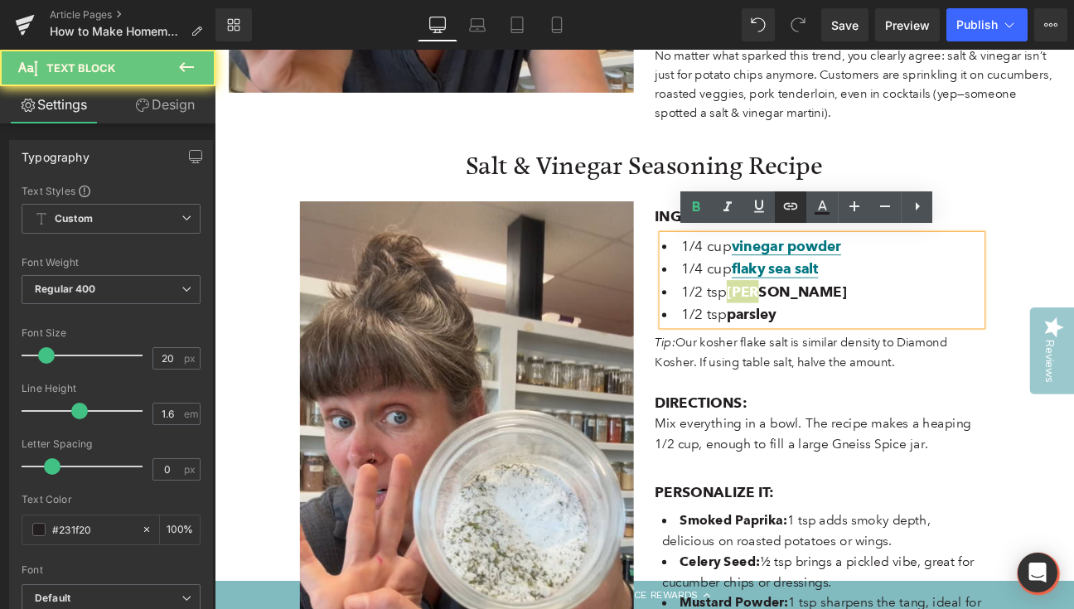
click at [792, 201] on icon at bounding box center [791, 206] width 20 height 20
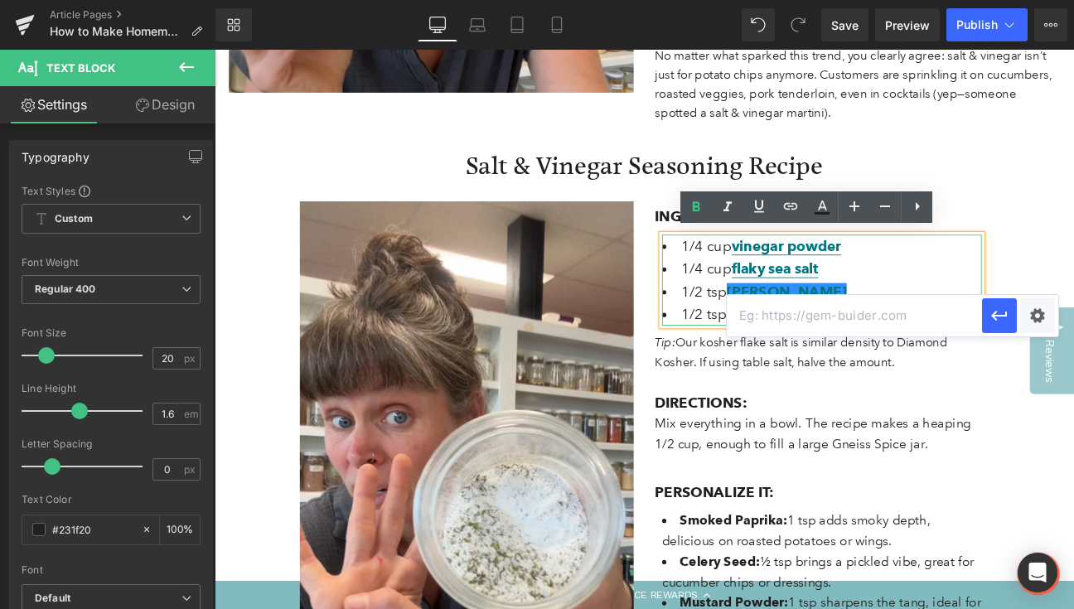
click at [788, 320] on input "text" at bounding box center [854, 315] width 255 height 41
paste input "https://gneissspice.com/products/dill-weed"
type input "https://gneissspice.com/products/dill-weed"
click at [984, 310] on button "button" at bounding box center [999, 315] width 35 height 35
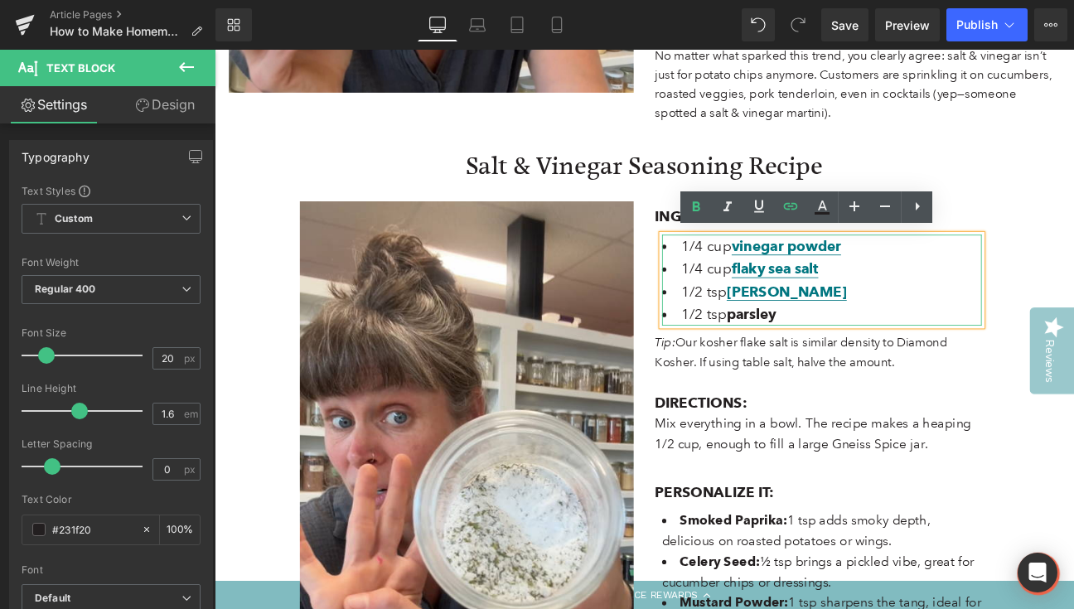
click at [848, 357] on b "parsley" at bounding box center [841, 359] width 58 height 20
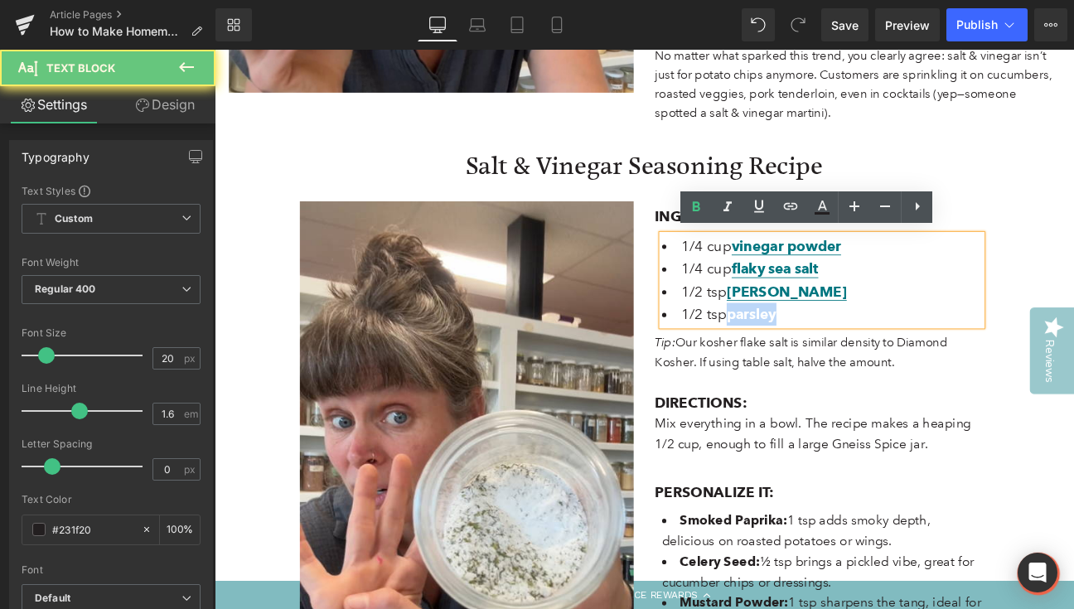
drag, startPoint x: 848, startPoint y: 357, endPoint x: 978, endPoint y: 261, distance: 161.8
click at [848, 357] on b "parsley" at bounding box center [841, 359] width 58 height 20
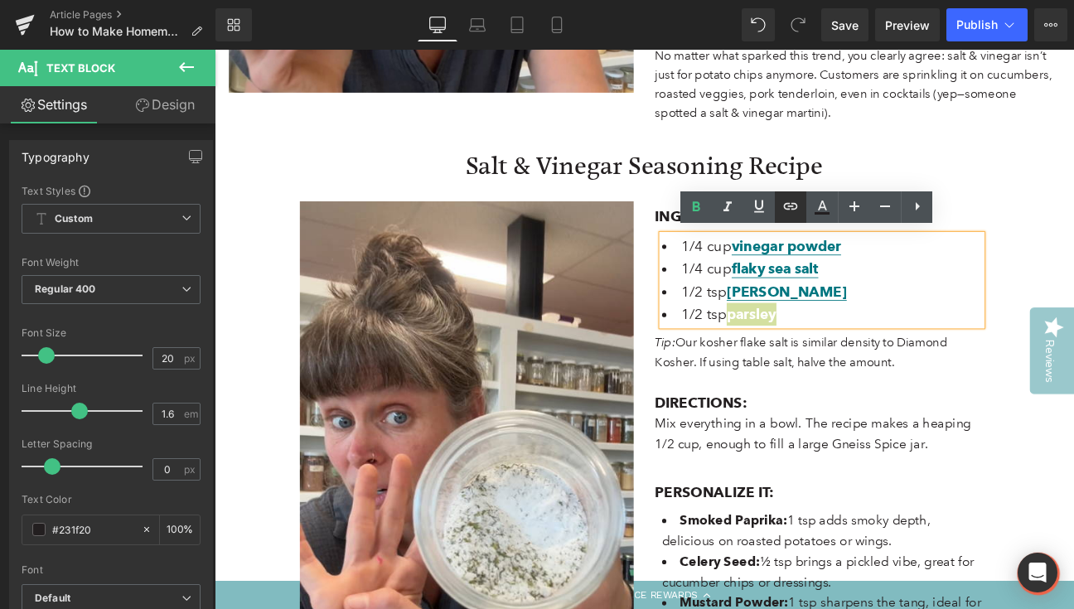
click at [792, 204] on icon at bounding box center [791, 206] width 20 height 20
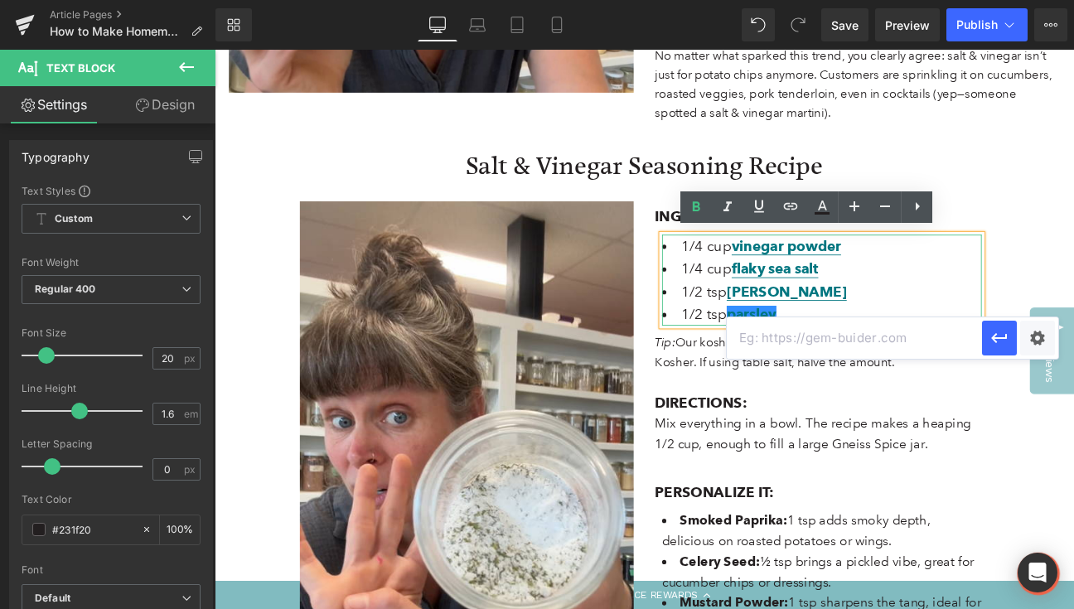
click at [748, 351] on input "text" at bounding box center [854, 337] width 255 height 41
paste input "https://gneissspice.com/products/parsley"
type input "https://gneissspice.com/products/parsley"
click at [1002, 339] on icon "button" at bounding box center [999, 338] width 16 height 10
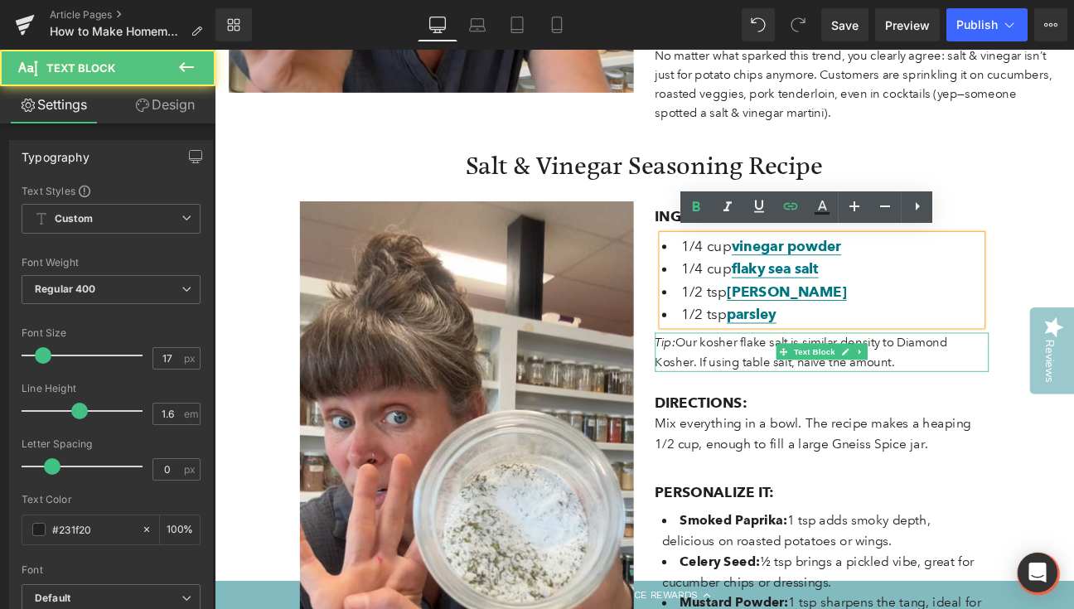
click at [1019, 402] on p "Tip: Our kosher flake salt is similar density to Diamond Kosher. If using table…" at bounding box center [924, 402] width 390 height 45
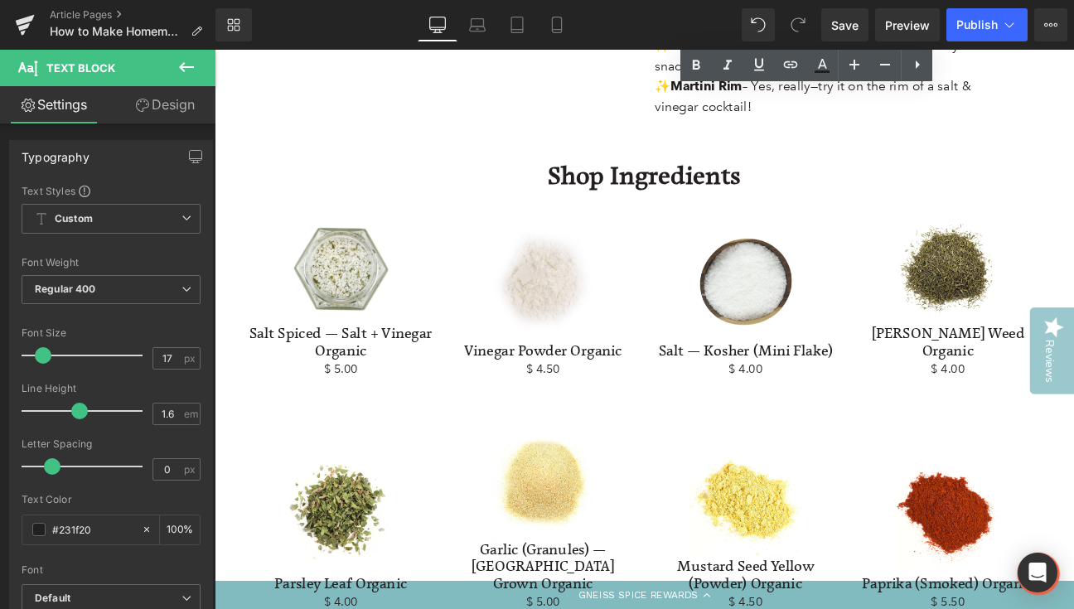
scroll to position [2192, 0]
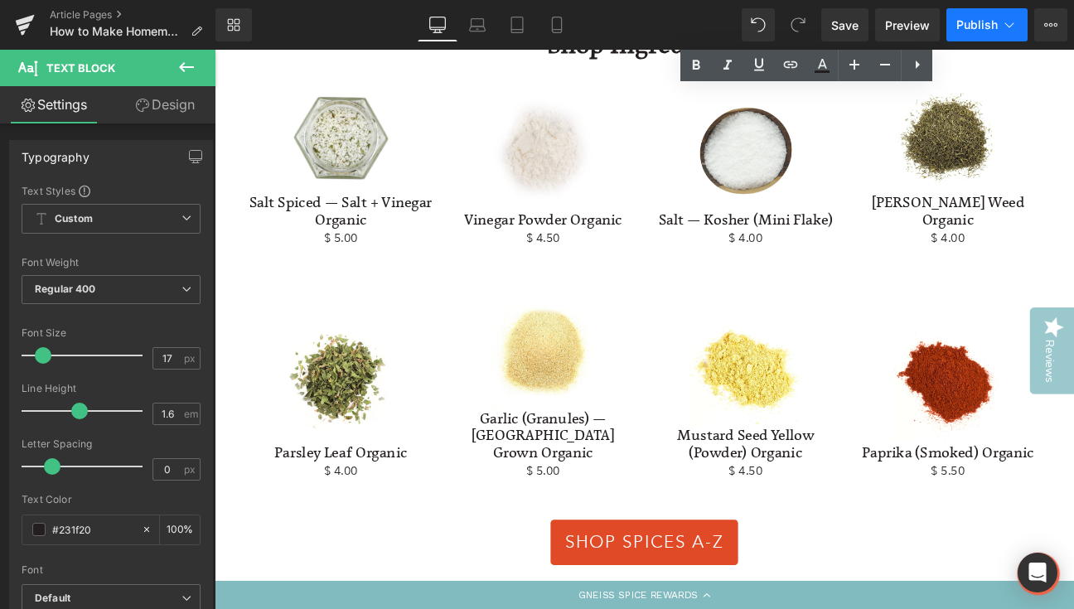
click at [997, 27] on span "Publish" at bounding box center [976, 24] width 41 height 13
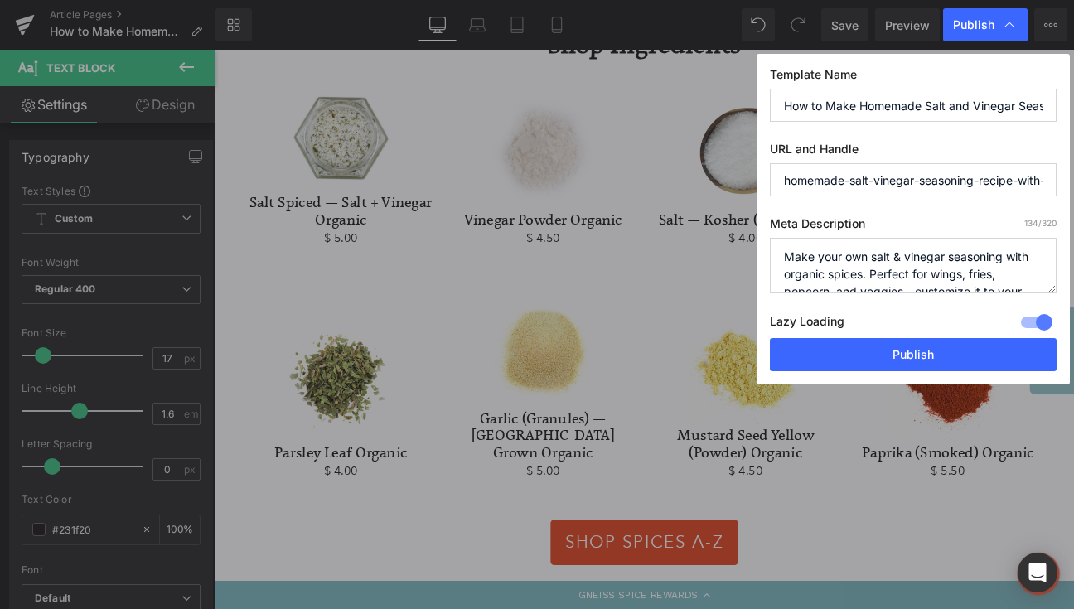
drag, startPoint x: 863, startPoint y: 102, endPoint x: 732, endPoint y: 77, distance: 133.3
click at [732, 77] on div "Publish Template Name How to Make Homemade Salt and Vinegar Seasoning with Gnei…" at bounding box center [537, 304] width 1074 height 609
click at [1007, 107] on input "Homemade Salt and Vinegar Seasoning with Gneiss Spice" at bounding box center [913, 105] width 287 height 33
drag, startPoint x: 937, startPoint y: 104, endPoint x: 747, endPoint y: 84, distance: 190.8
click at [747, 84] on div "Publish Template Name Homemade Salt and Vinegar Seasoning Recipe with Gneiss Sp…" at bounding box center [537, 304] width 1074 height 609
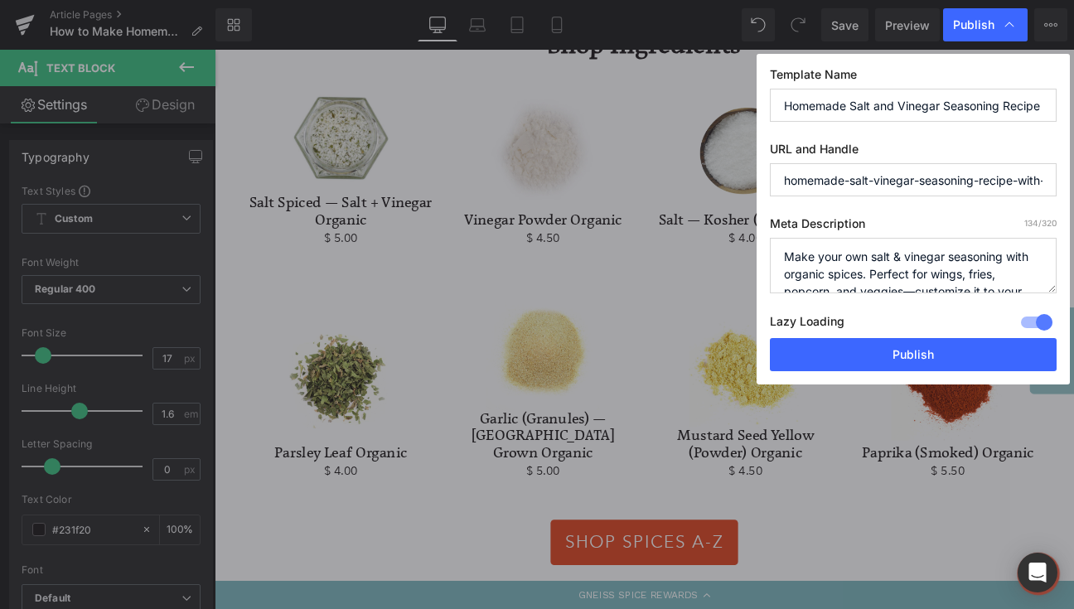
click at [942, 98] on input "Homemade Salt and Vinegar Seasoning Recipe with Gneiss Spice" at bounding box center [913, 105] width 287 height 33
click at [829, 99] on input "Homemade Salt and Vinegar Seasoning Recipe with Gneiss Spice" at bounding box center [913, 105] width 287 height 33
drag, startPoint x: 919, startPoint y: 104, endPoint x: 1085, endPoint y: 104, distance: 165.8
click at [1073, 104] on html "Row You are previewing how the will restyle your page. You can not edit Element…" at bounding box center [537, 304] width 1074 height 609
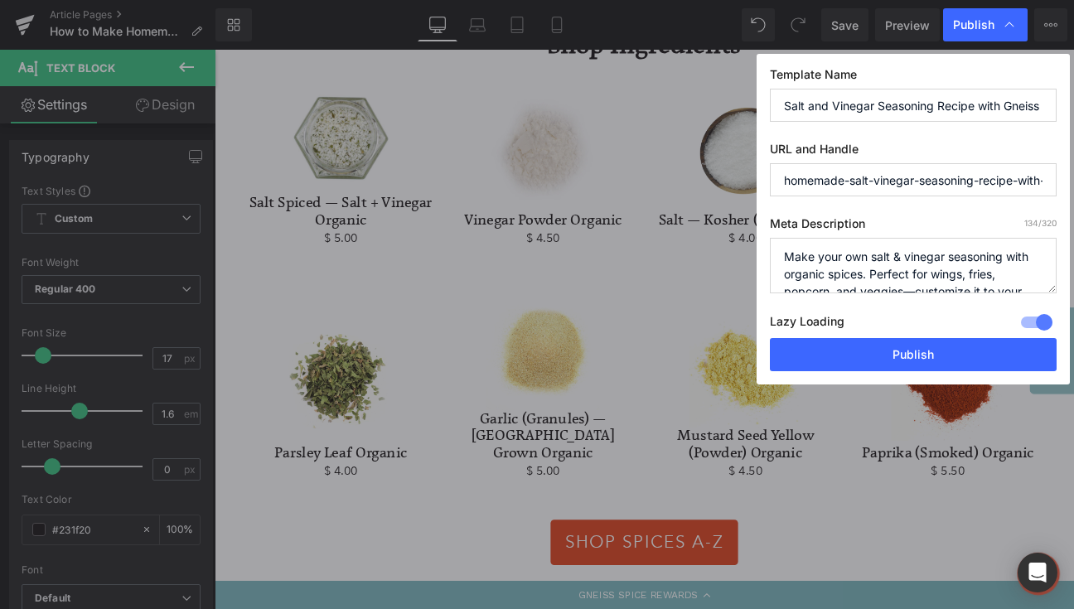
click at [955, 109] on input "Salt and Vinegar Seasoning Recipe with Gneiss Spice" at bounding box center [913, 105] width 287 height 33
type input "Salt and Vinegar Seasoning Recipe by Gneiss Spice"
drag, startPoint x: 975, startPoint y: 174, endPoint x: 1107, endPoint y: 181, distance: 131.9
click at [1073, 181] on html "Row You are previewing how the will restyle your page. You can not edit Element…" at bounding box center [537, 304] width 1074 height 609
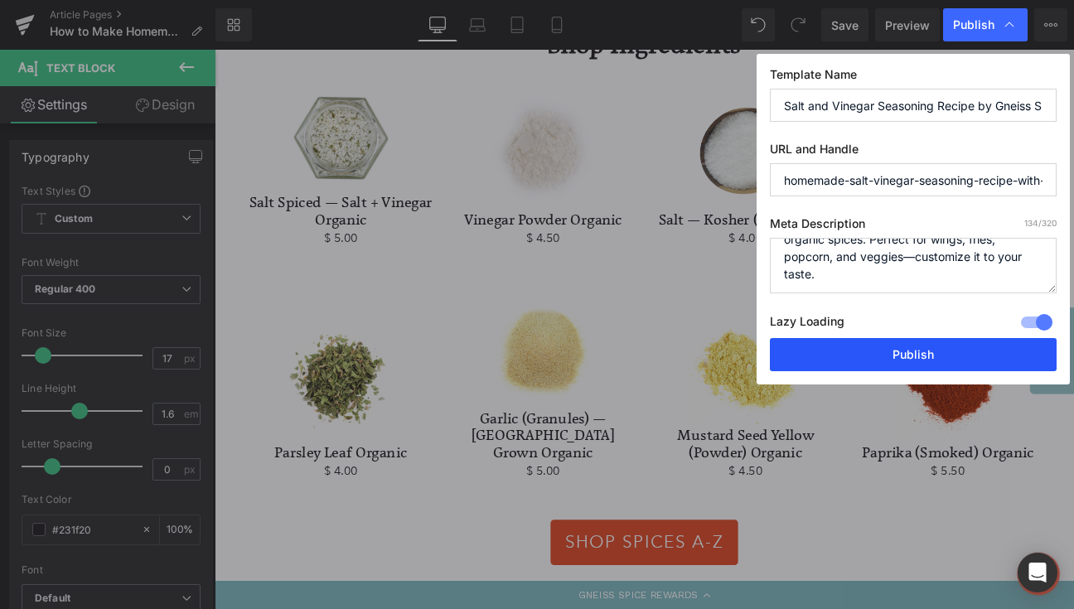
scroll to position [35, 0]
click at [904, 351] on button "Publish" at bounding box center [913, 354] width 287 height 33
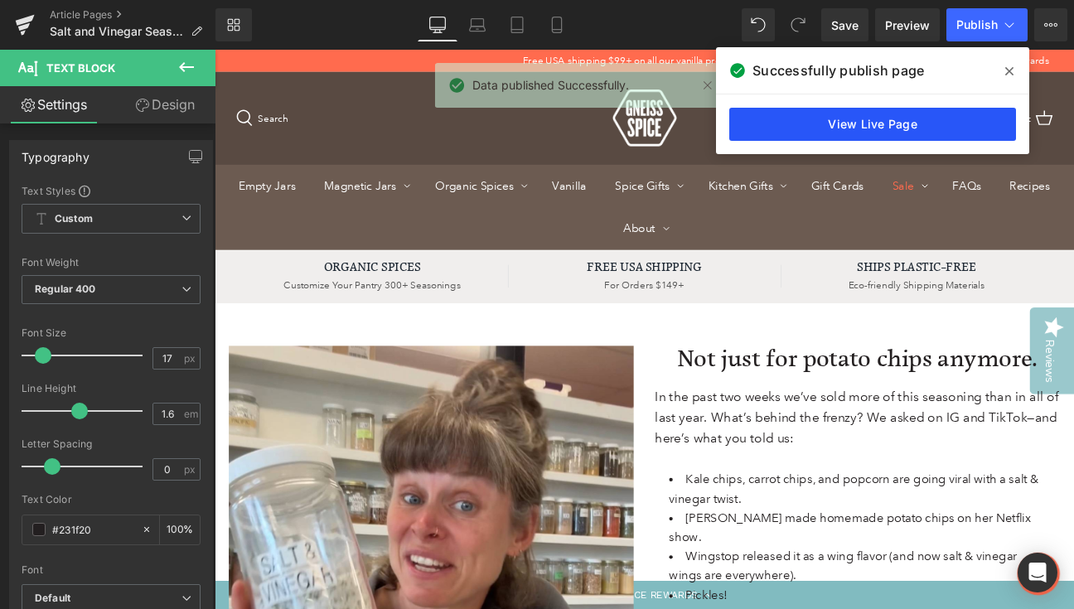
click at [900, 125] on link "View Live Page" at bounding box center [872, 124] width 287 height 33
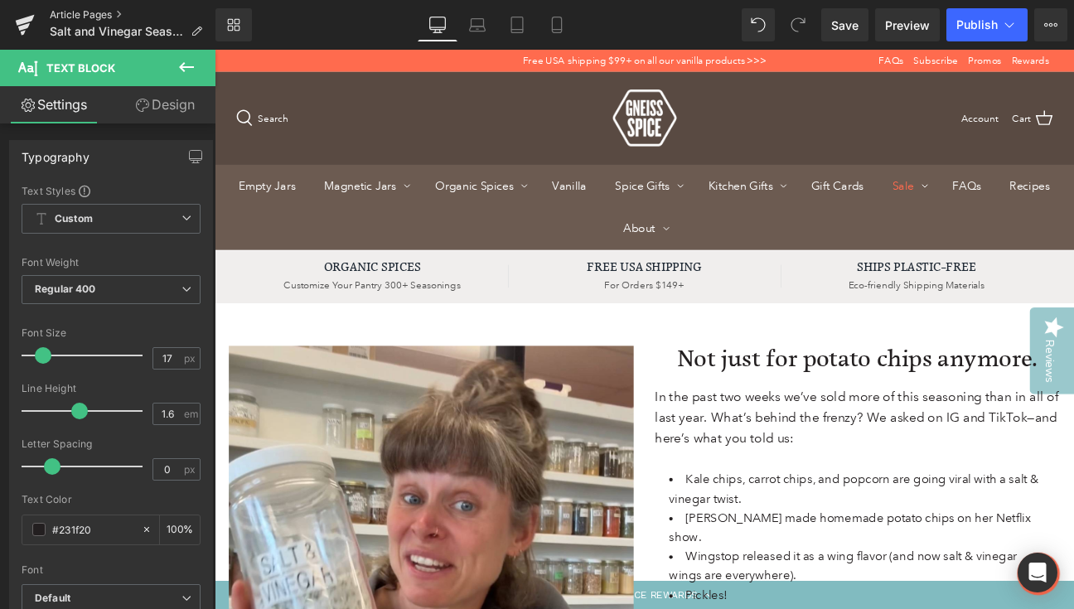
click at [75, 14] on link "Article Pages" at bounding box center [133, 14] width 166 height 13
